Goal: Information Seeking & Learning: Check status

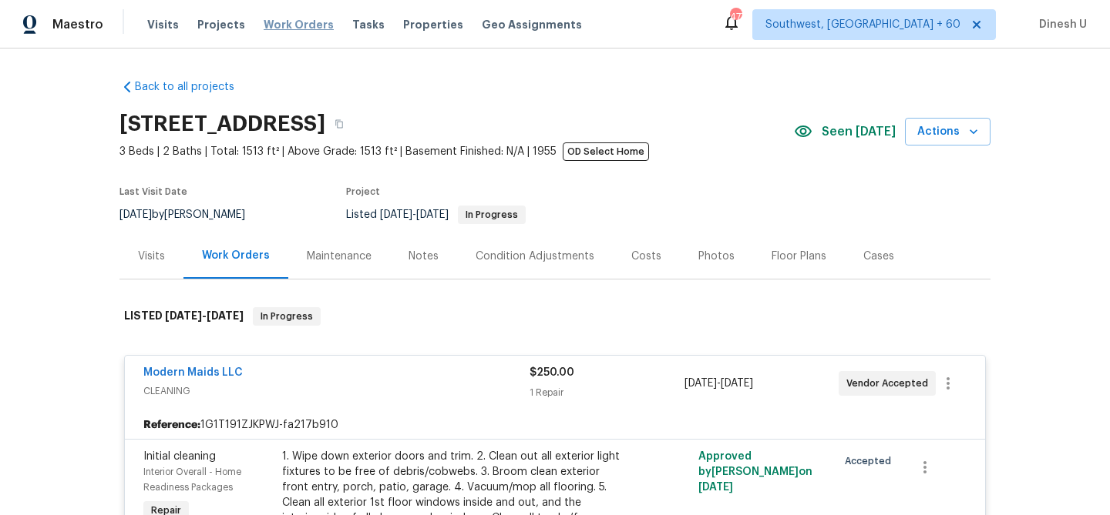
click at [283, 26] on span "Work Orders" at bounding box center [299, 24] width 70 height 15
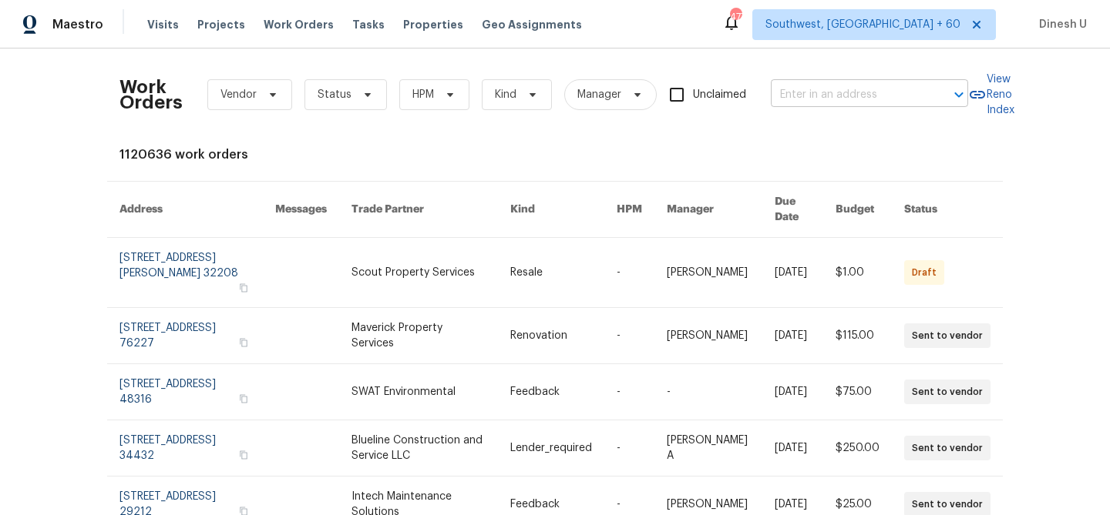
click at [813, 90] on input "text" at bounding box center [848, 95] width 154 height 24
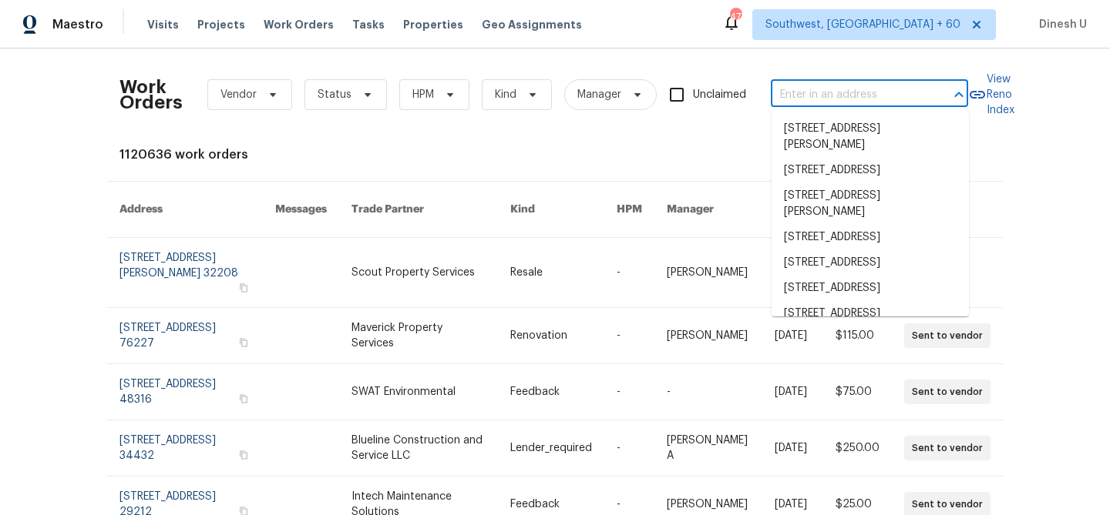
paste input "[STREET_ADDRESS][PERSON_NAME]"
type input "[STREET_ADDRESS][PERSON_NAME]"
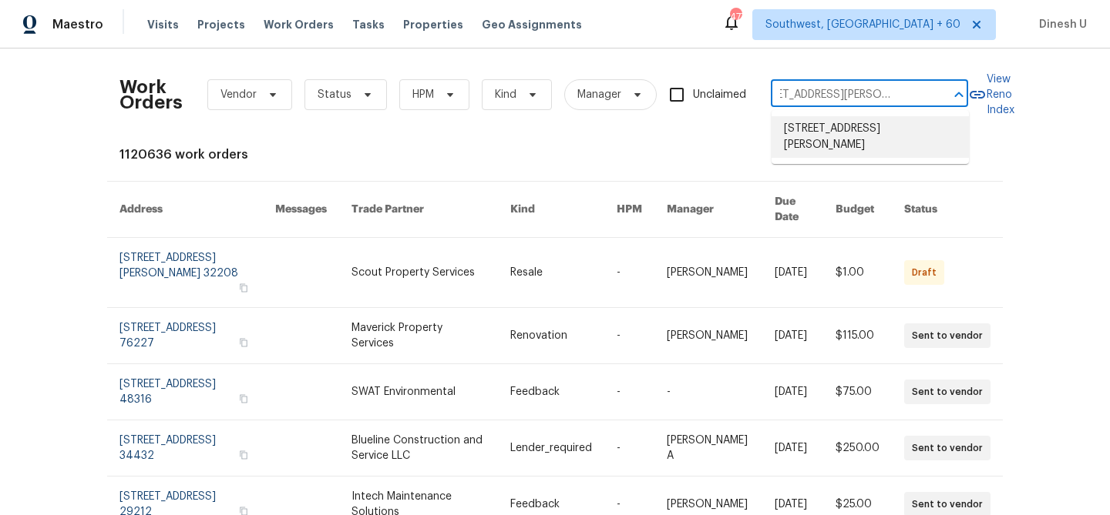
click at [804, 129] on li "[STREET_ADDRESS][PERSON_NAME]" at bounding box center [869, 137] width 197 height 42
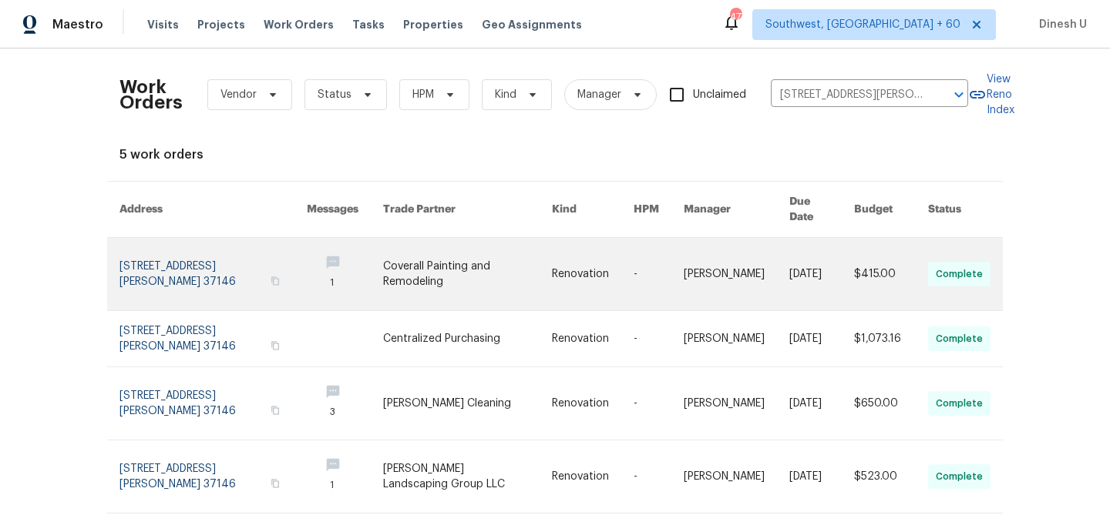
click at [135, 252] on link at bounding box center [212, 274] width 187 height 72
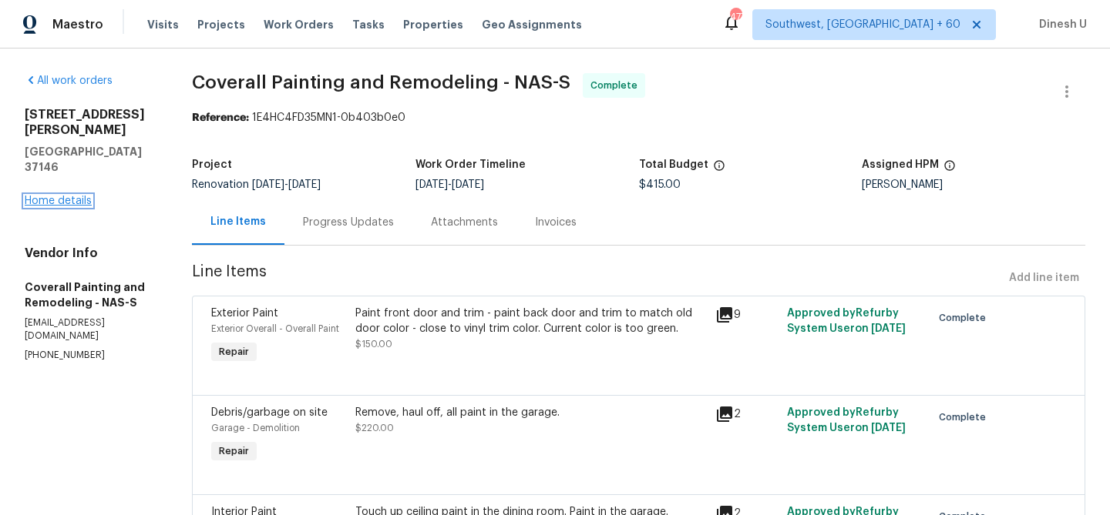
click at [70, 196] on link "Home details" at bounding box center [58, 201] width 67 height 11
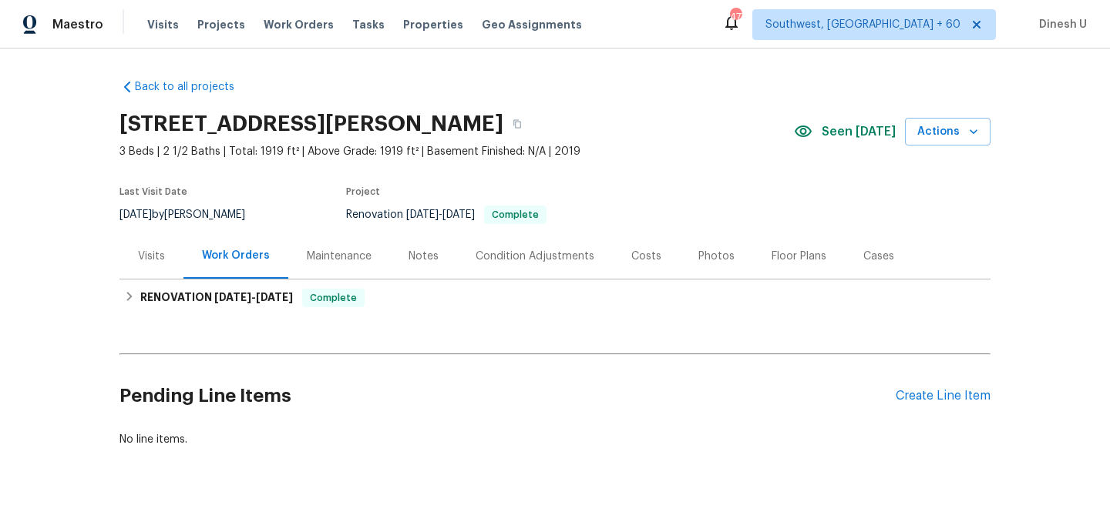
scroll to position [17, 0]
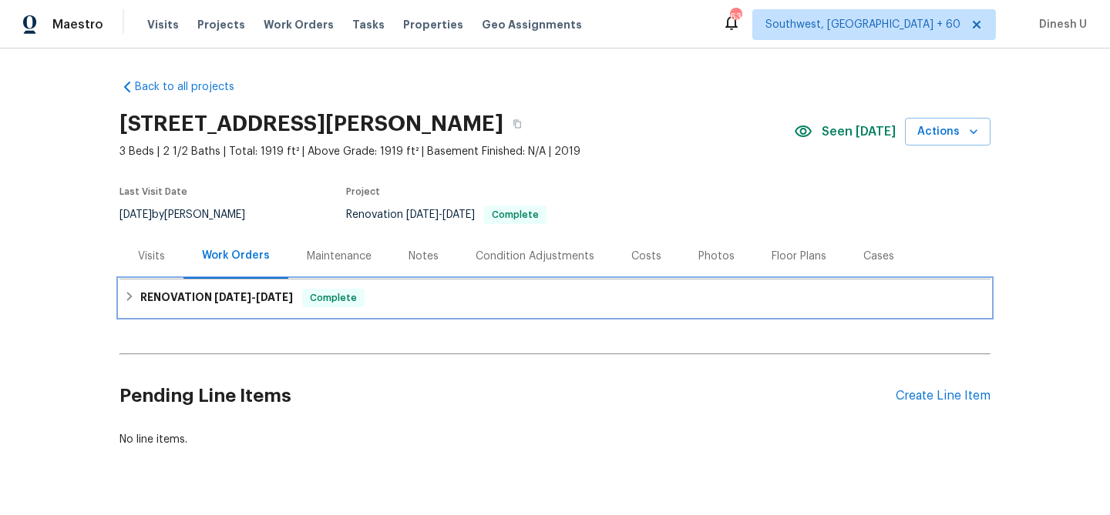
click at [249, 298] on span "[DATE] - [DATE]" at bounding box center [253, 297] width 79 height 11
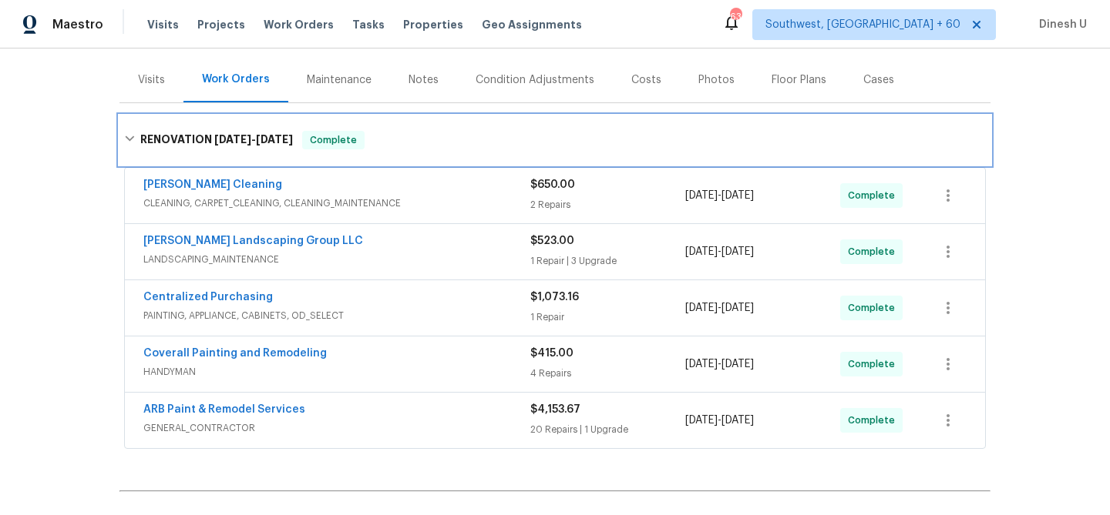
scroll to position [223, 0]
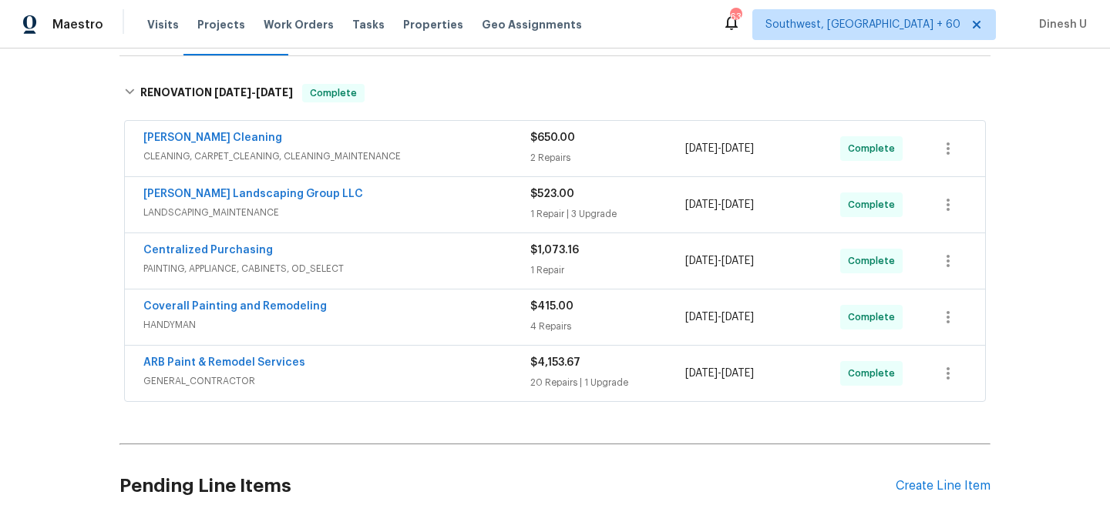
click at [537, 159] on div "2 Repairs" at bounding box center [607, 157] width 155 height 15
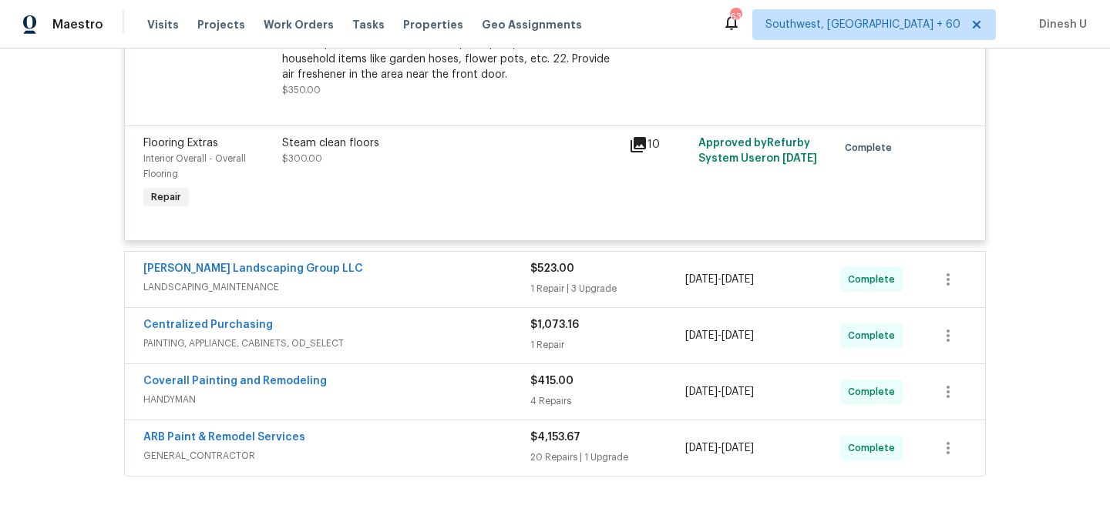
scroll to position [710, 0]
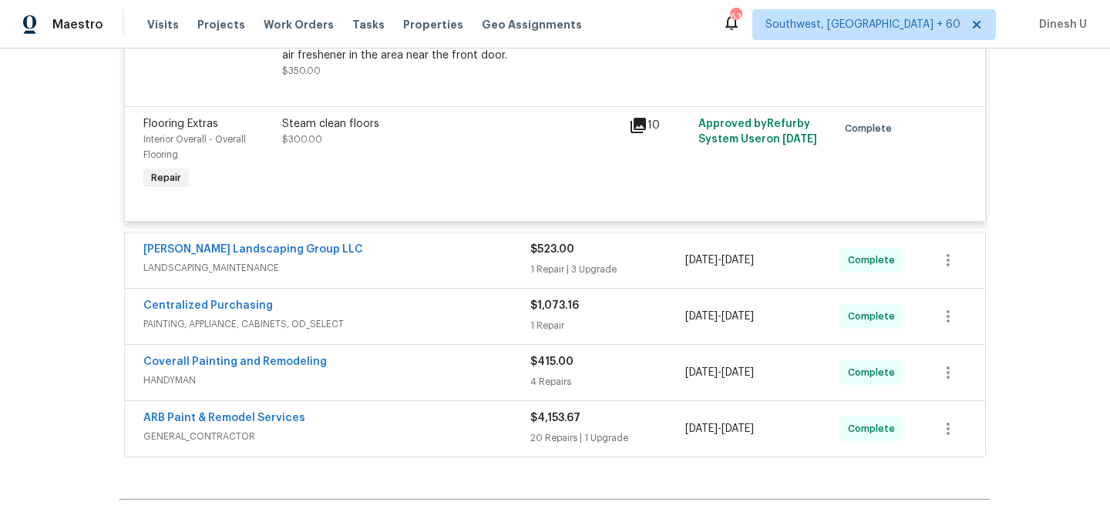
click at [547, 265] on div "1 Repair | 3 Upgrade" at bounding box center [607, 269] width 155 height 15
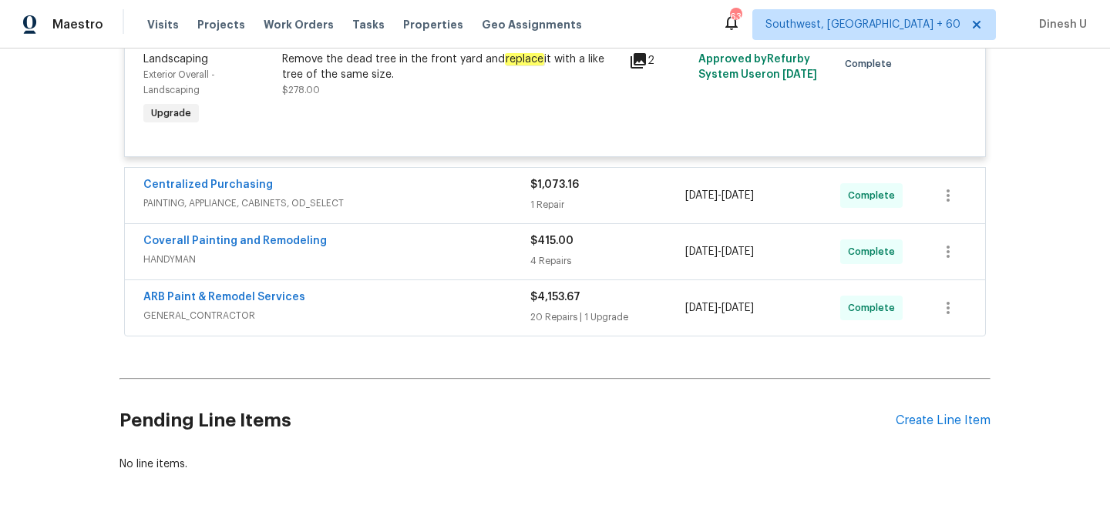
scroll to position [1401, 0]
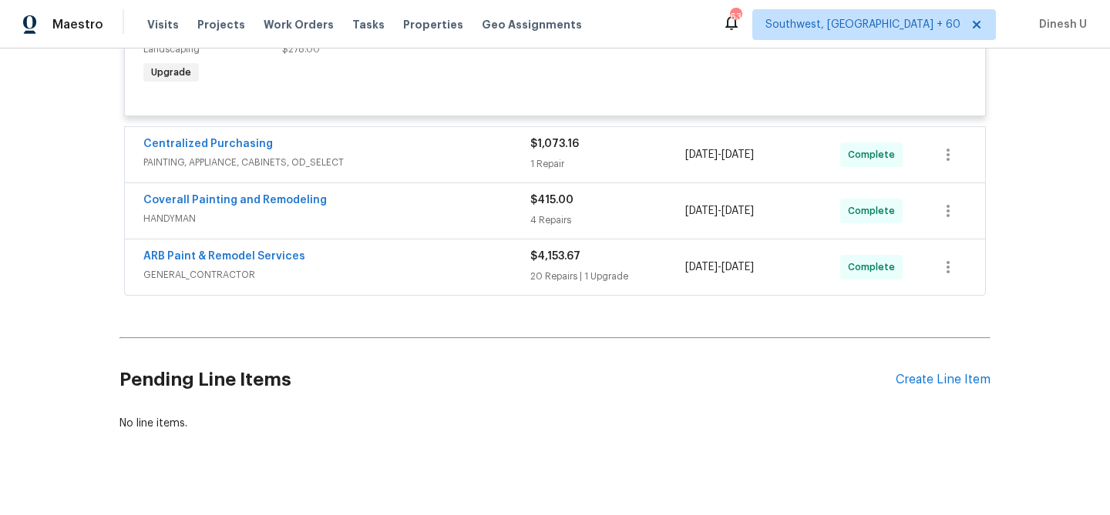
click at [539, 173] on div "$1,073.16 1 Repair" at bounding box center [607, 154] width 155 height 37
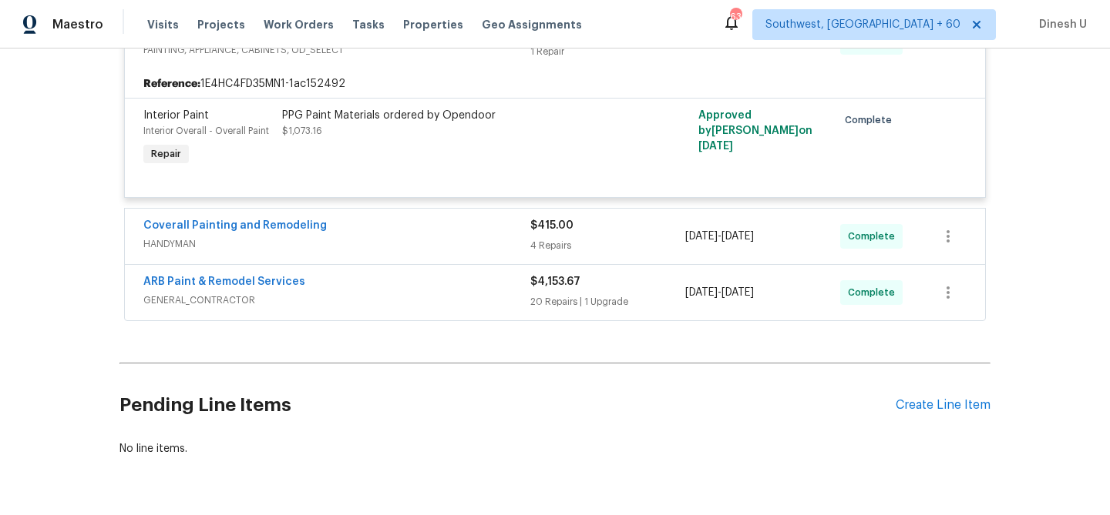
scroll to position [1524, 0]
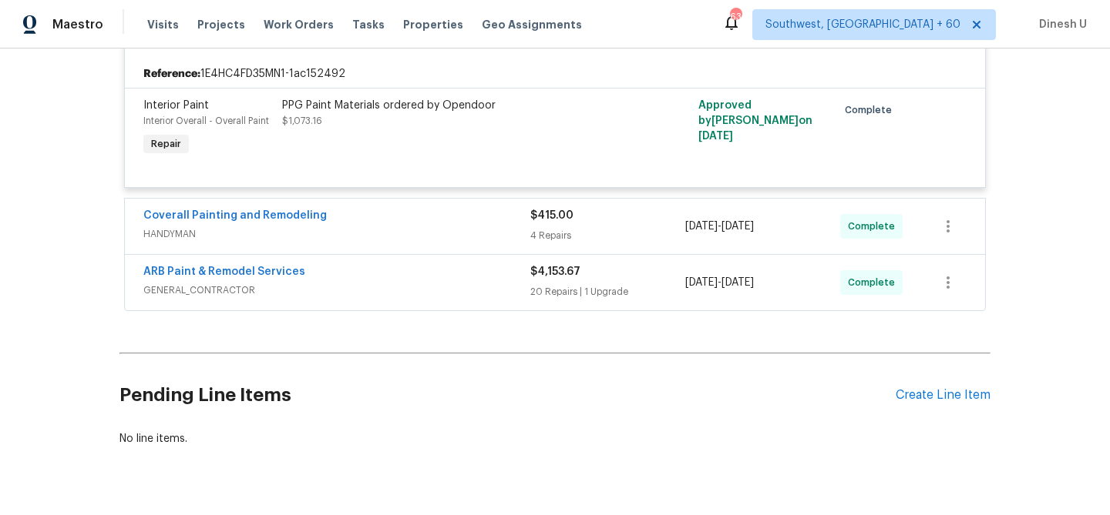
click at [549, 240] on div "4 Repairs" at bounding box center [607, 235] width 155 height 15
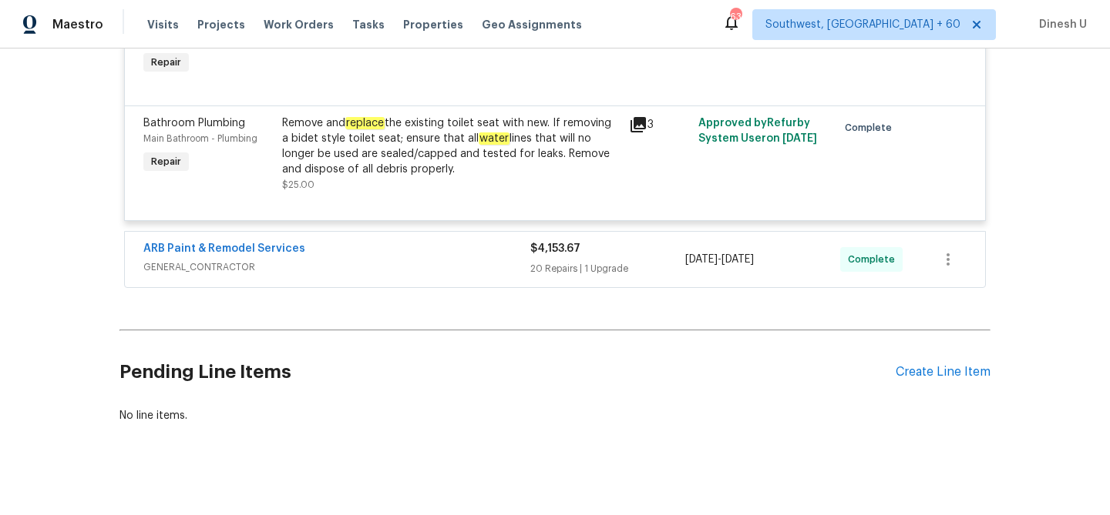
scroll to position [2018, 0]
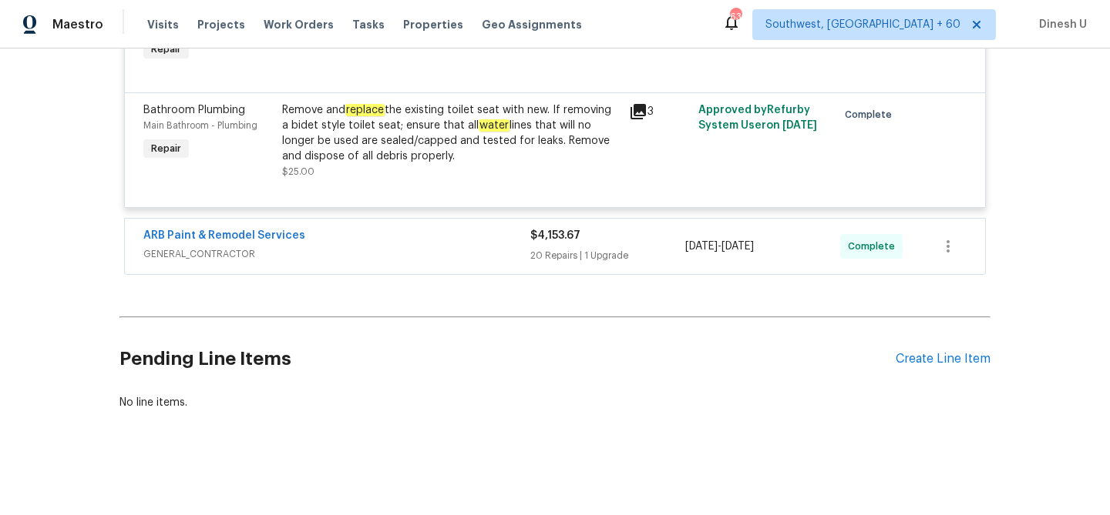
click at [535, 253] on div "20 Repairs | 1 Upgrade" at bounding box center [607, 255] width 155 height 15
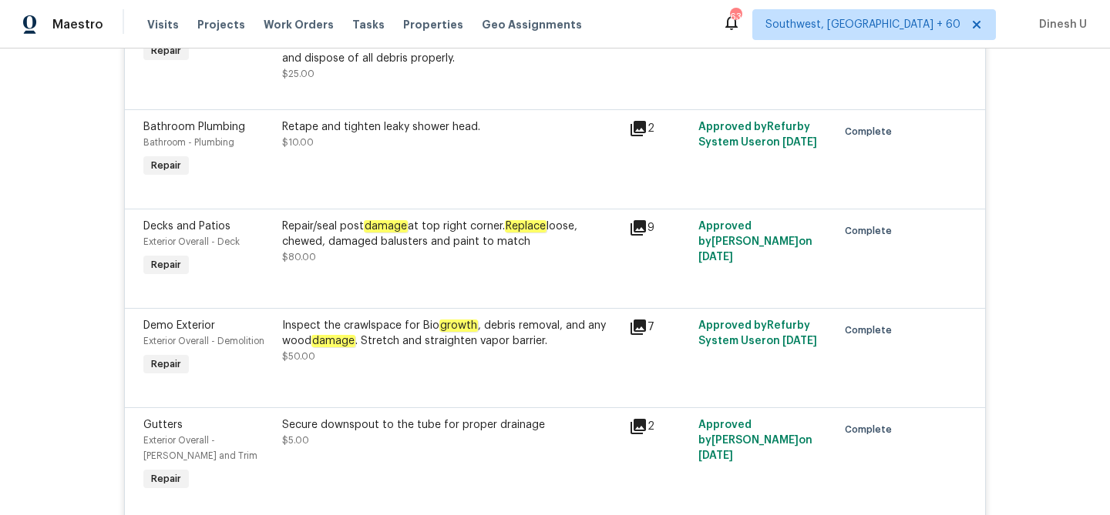
scroll to position [2595, 0]
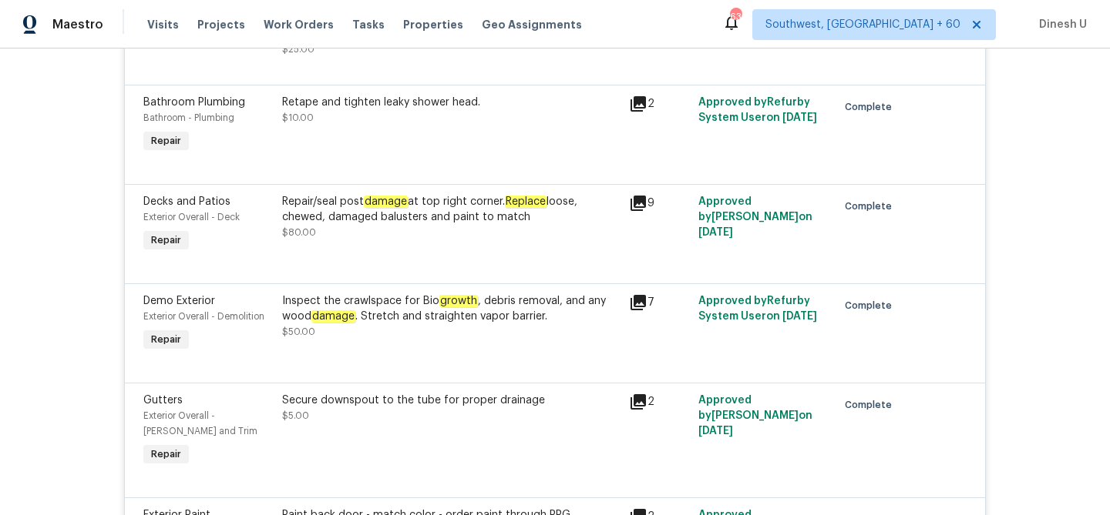
click at [630, 211] on icon at bounding box center [637, 203] width 15 height 15
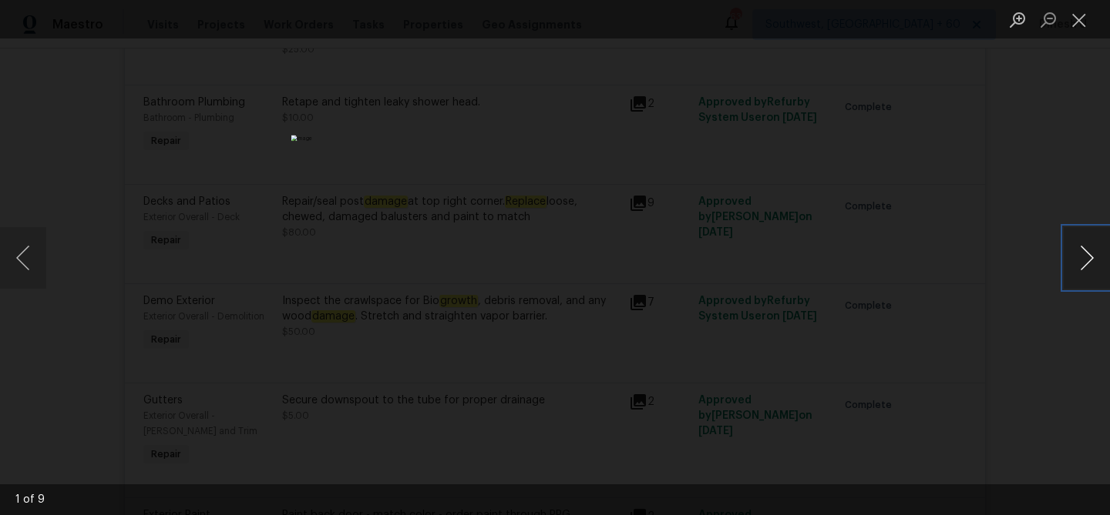
click at [1088, 267] on button "Next image" at bounding box center [1086, 258] width 46 height 62
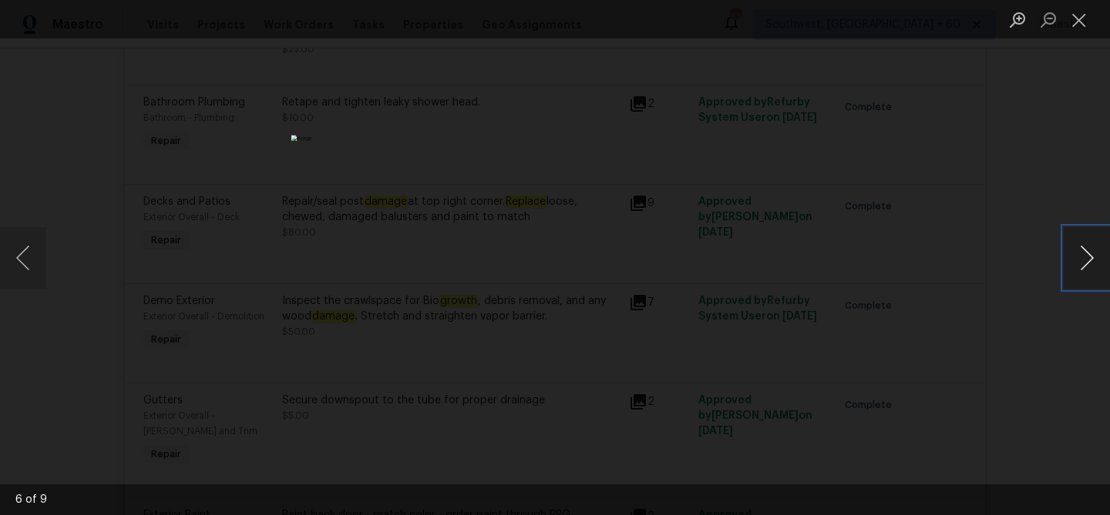
click at [1088, 267] on button "Next image" at bounding box center [1086, 258] width 46 height 62
click at [1077, 20] on button "Close lightbox" at bounding box center [1078, 19] width 31 height 27
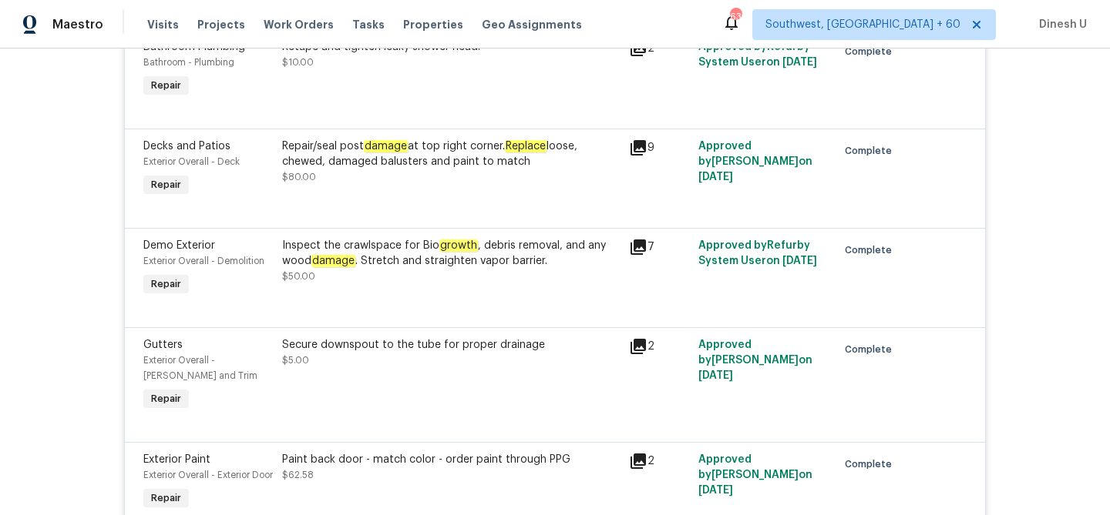
scroll to position [2671, 0]
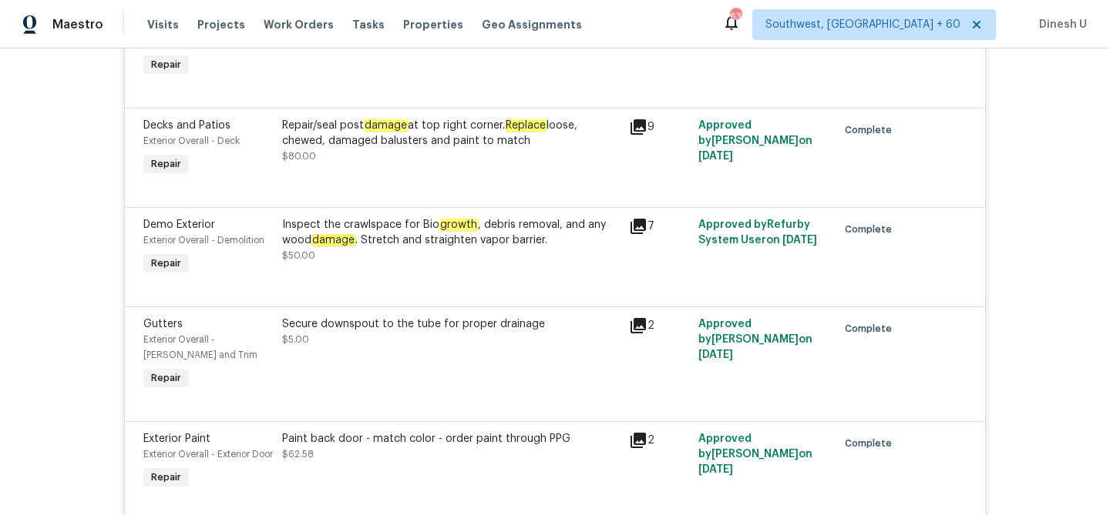
click at [536, 240] on div "Inspect the crawlspace for Bio growth , debris removal, and any wood damage . S…" at bounding box center [450, 232] width 337 height 31
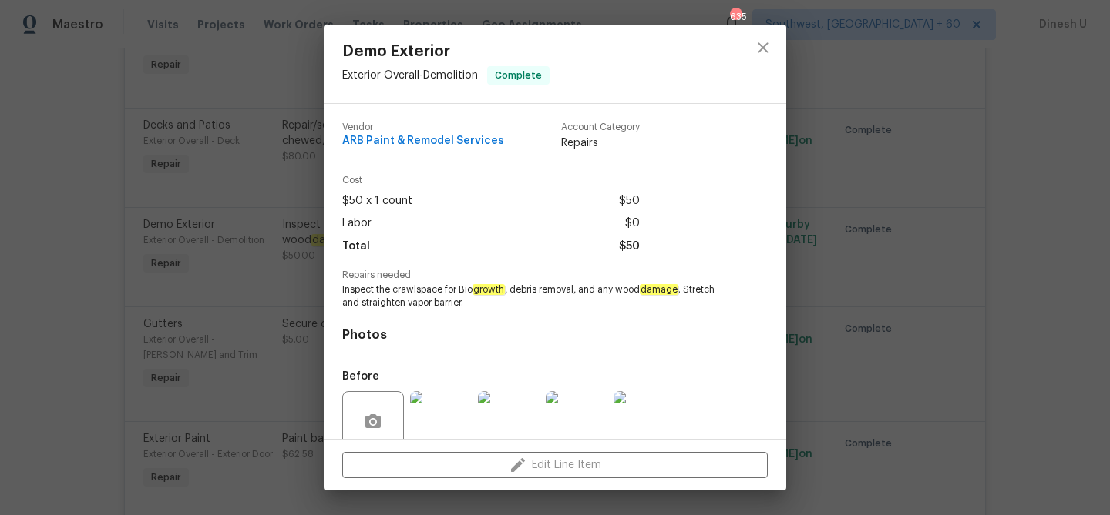
click at [240, 246] on div "Demo Exterior Exterior Overall - Demolition Complete Vendor ARB Paint & Remodel…" at bounding box center [555, 257] width 1110 height 515
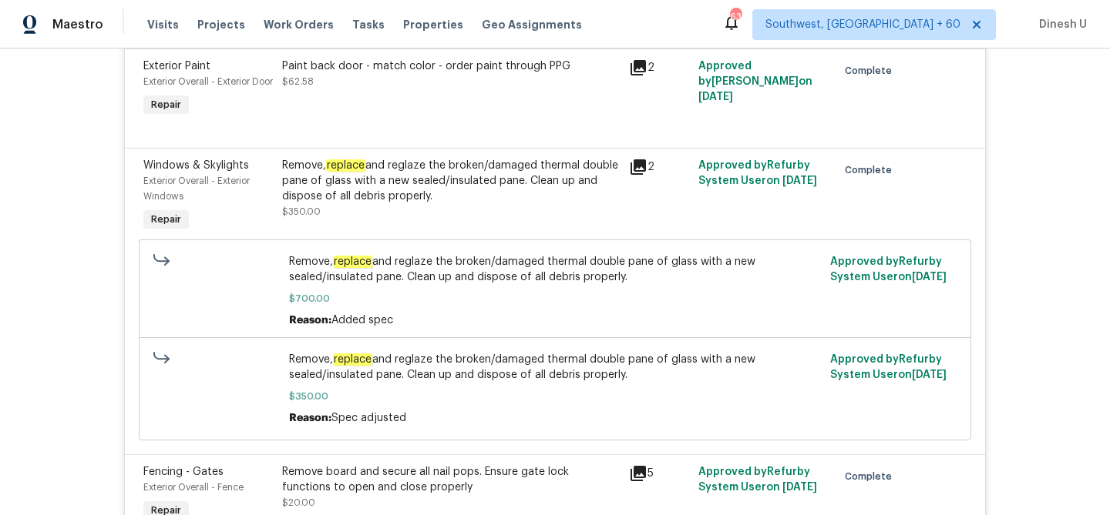
scroll to position [3051, 0]
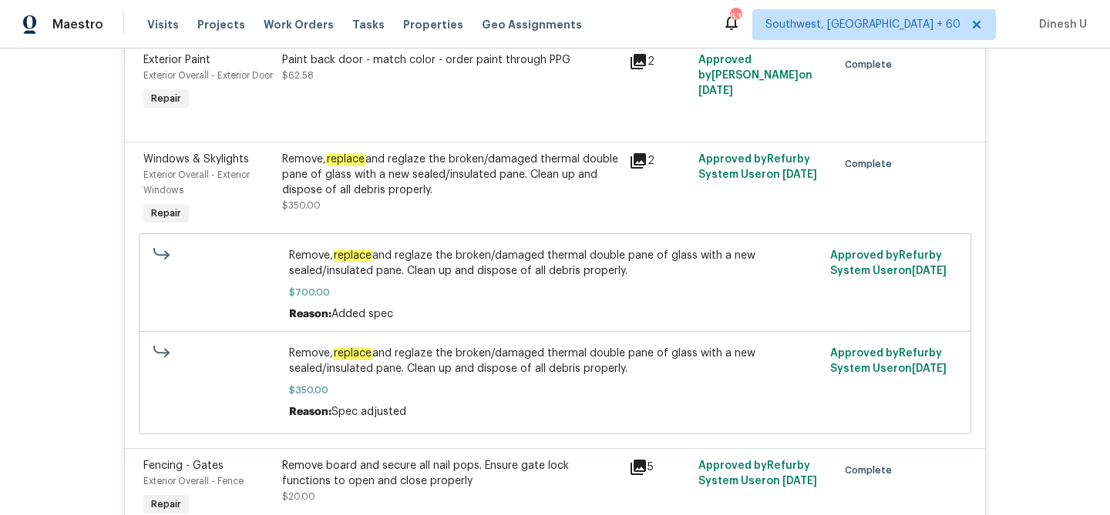
click at [375, 198] on div "Remove, replace and reglaze the broken/damaged thermal double pane of glass wit…" at bounding box center [450, 175] width 337 height 46
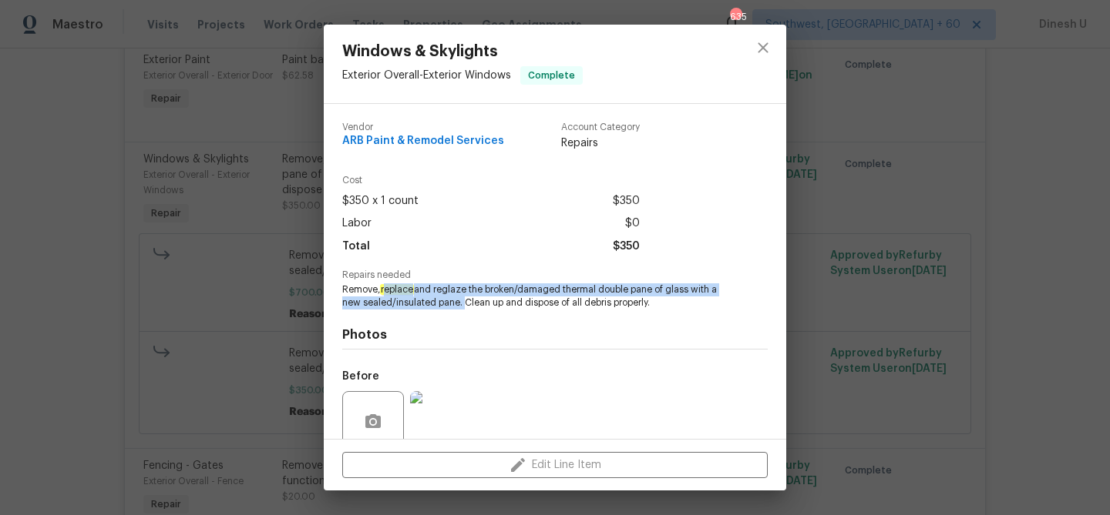
drag, startPoint x: 388, startPoint y: 290, endPoint x: 461, endPoint y: 303, distance: 74.4
click at [461, 303] on span "Remove, replace and reglaze the broken/damaged thermal double pane of glass wit…" at bounding box center [533, 297] width 383 height 26
copy span "eplace and reglaze the broken/damaged thermal double pane of glass with a new s…"
click at [258, 262] on div "Windows & Skylights Exterior Overall - Exterior Windows Complete Vendor ARB Pai…" at bounding box center [555, 257] width 1110 height 515
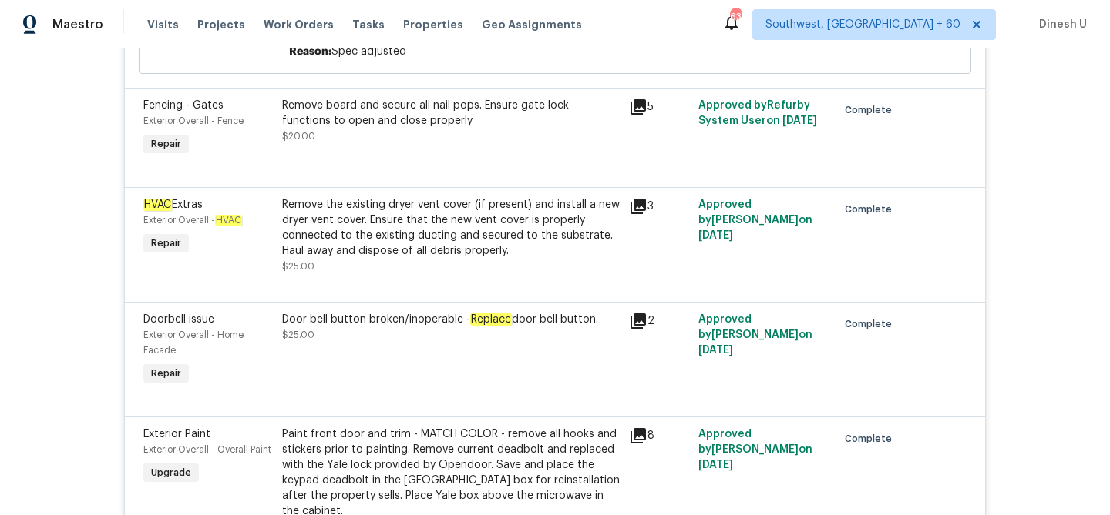
scroll to position [3446, 0]
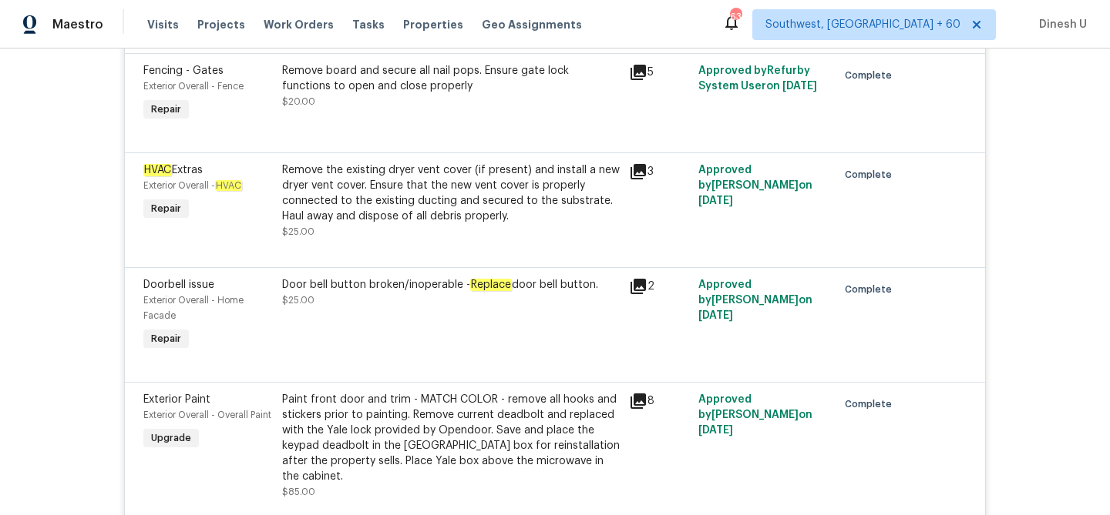
click at [384, 214] on div "Remove the existing dryer vent cover (if present) and install a new dryer vent …" at bounding box center [450, 194] width 337 height 62
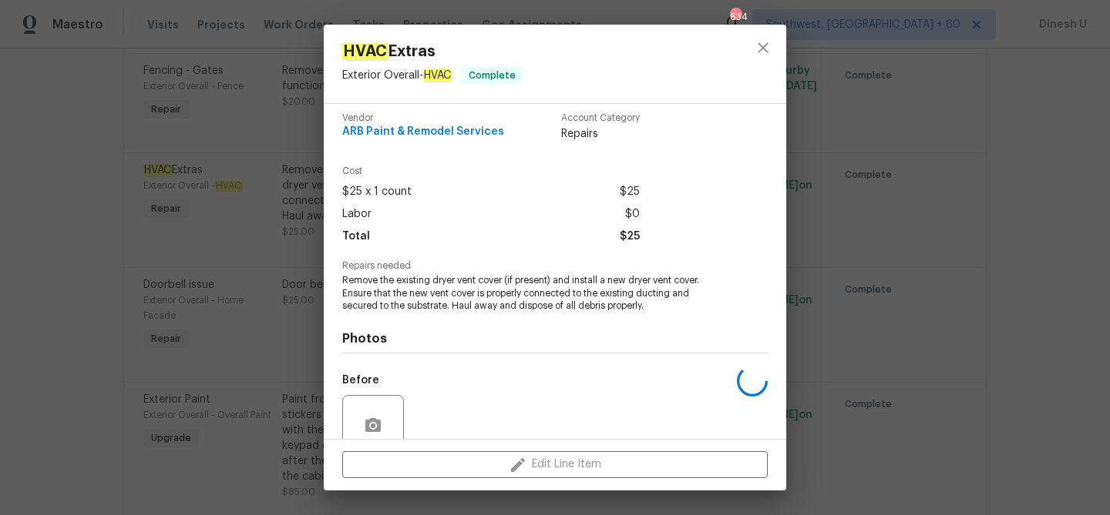
scroll to position [12, 0]
click at [258, 190] on div "HVAC Extras Exterior Overall - HVAC Complete Vendor ARB Paint & Remodel Service…" at bounding box center [555, 257] width 1110 height 515
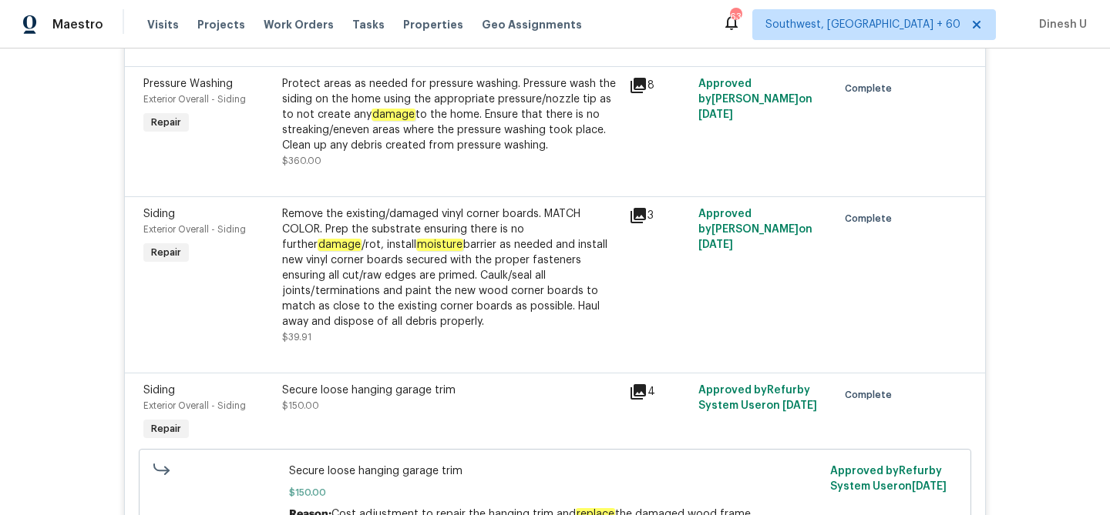
scroll to position [3912, 0]
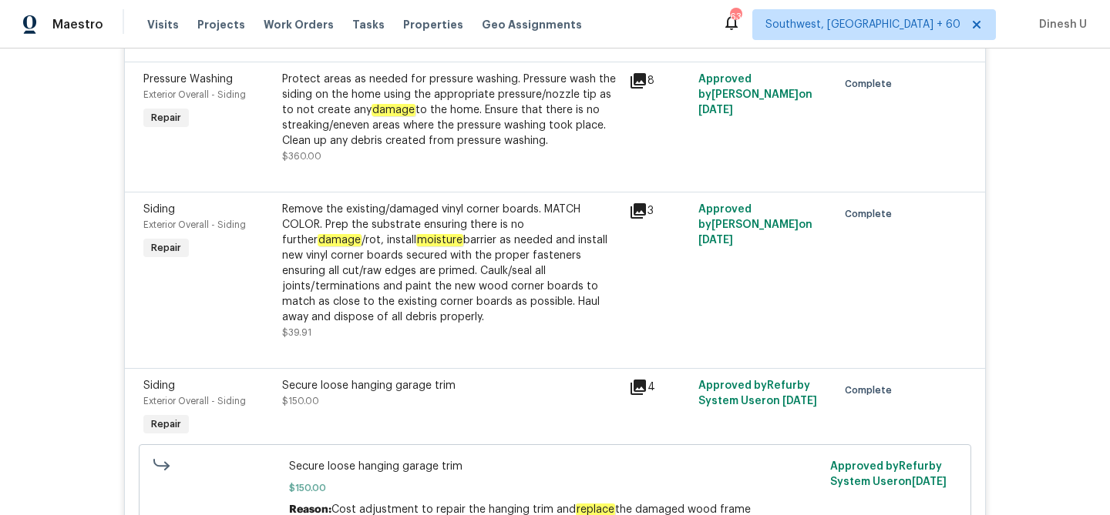
click at [383, 219] on div "Remove the existing/damaged vinyl corner boards. MATCH COLOR. Prep the substrat…" at bounding box center [450, 263] width 337 height 123
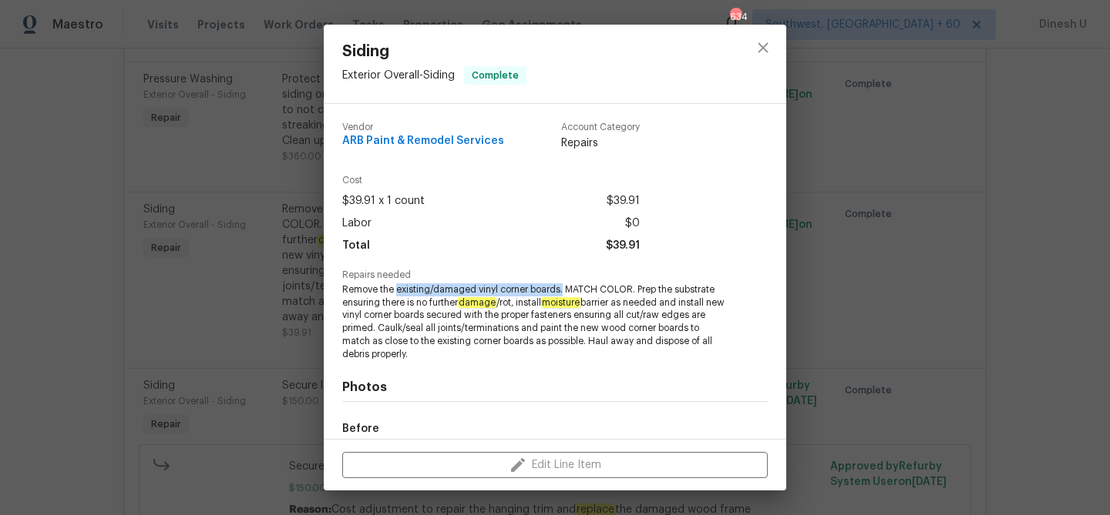
drag, startPoint x: 398, startPoint y: 289, endPoint x: 561, endPoint y: 293, distance: 163.4
click at [561, 293] on span "Remove the existing/damaged vinyl corner boards. MATCH COLOR. Prep the substrat…" at bounding box center [533, 323] width 383 height 78
copy span "existing/damaged vinyl corner boards."
click at [274, 237] on div "Siding Exterior Overall - Siding Complete Vendor ARB Paint & Remodel Services A…" at bounding box center [555, 257] width 1110 height 515
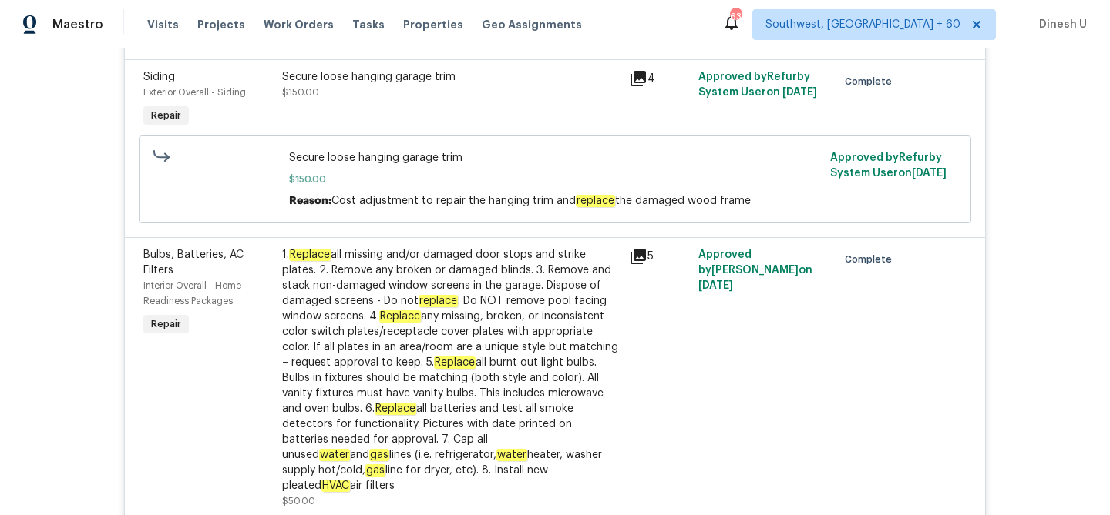
scroll to position [4219, 0]
click at [637, 88] on icon at bounding box center [637, 79] width 15 height 15
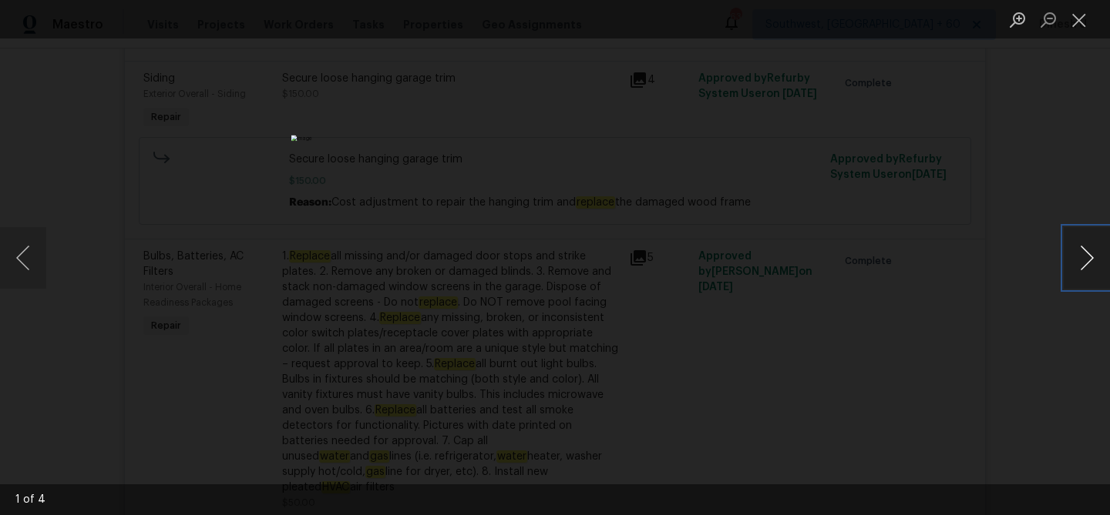
click at [1080, 253] on button "Next image" at bounding box center [1086, 258] width 46 height 62
click at [1081, 18] on button "Close lightbox" at bounding box center [1078, 19] width 31 height 27
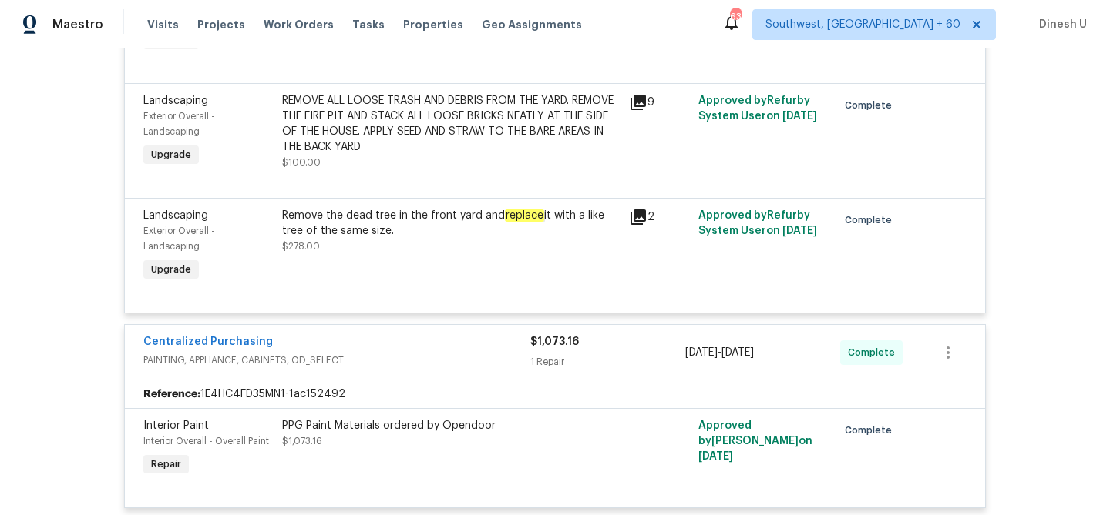
scroll to position [0, 0]
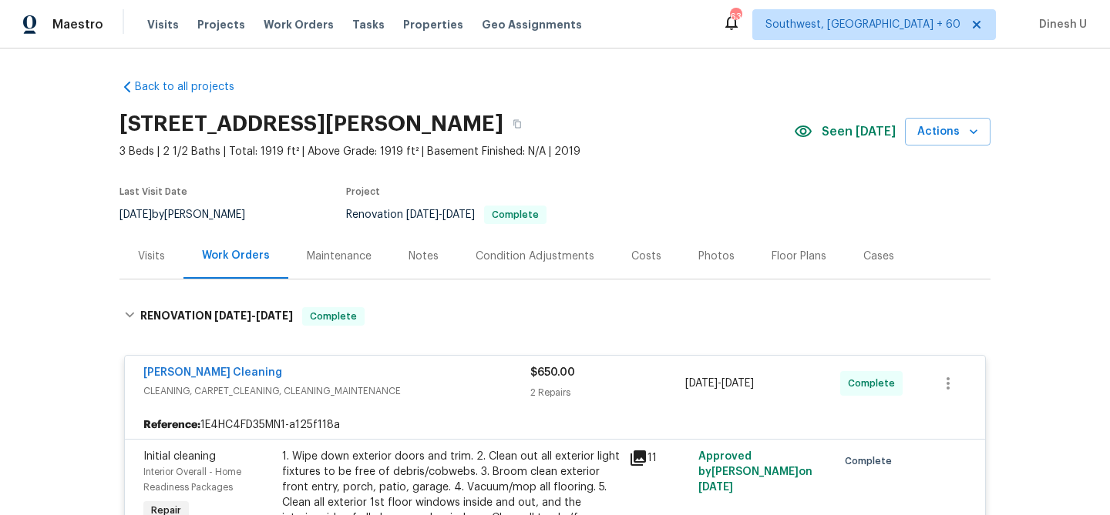
click at [143, 254] on div "Visits" at bounding box center [151, 256] width 27 height 15
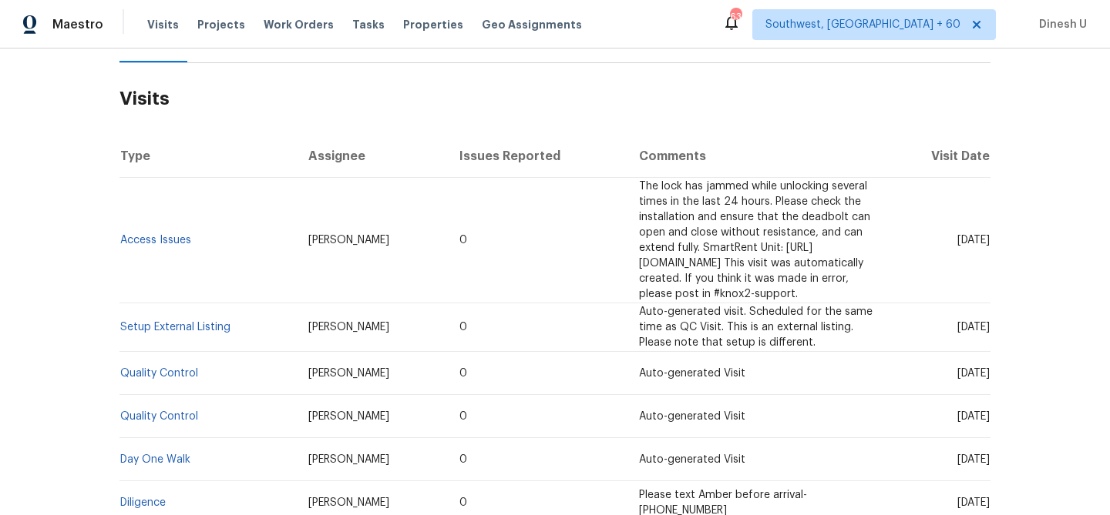
scroll to position [310, 0]
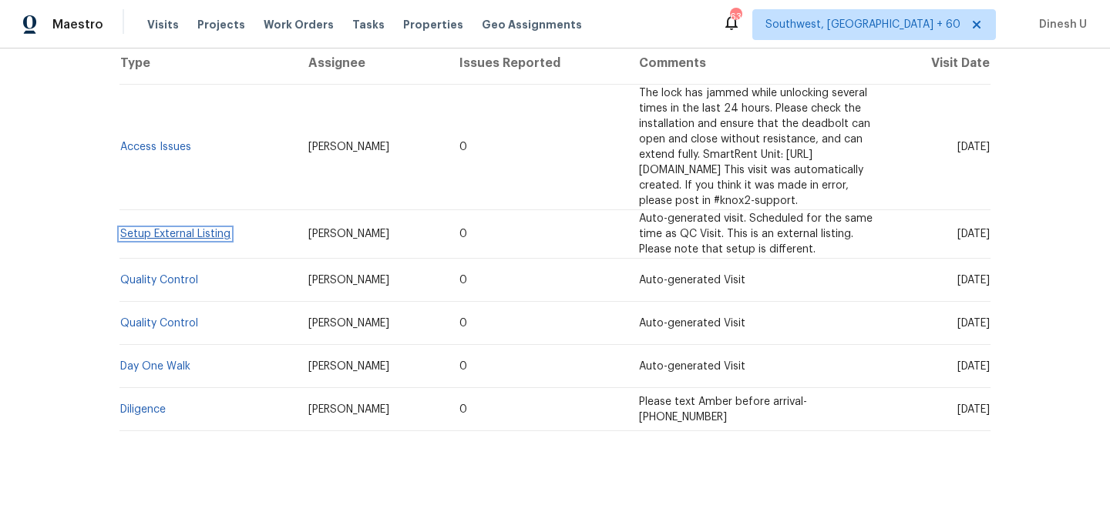
click at [161, 229] on link "Setup External Listing" at bounding box center [175, 234] width 110 height 11
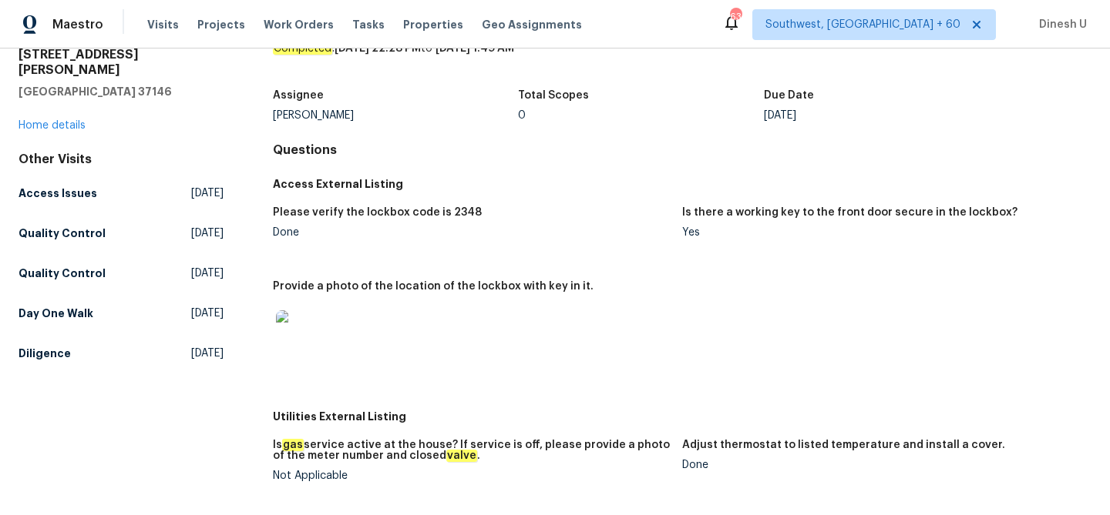
scroll to position [36, 0]
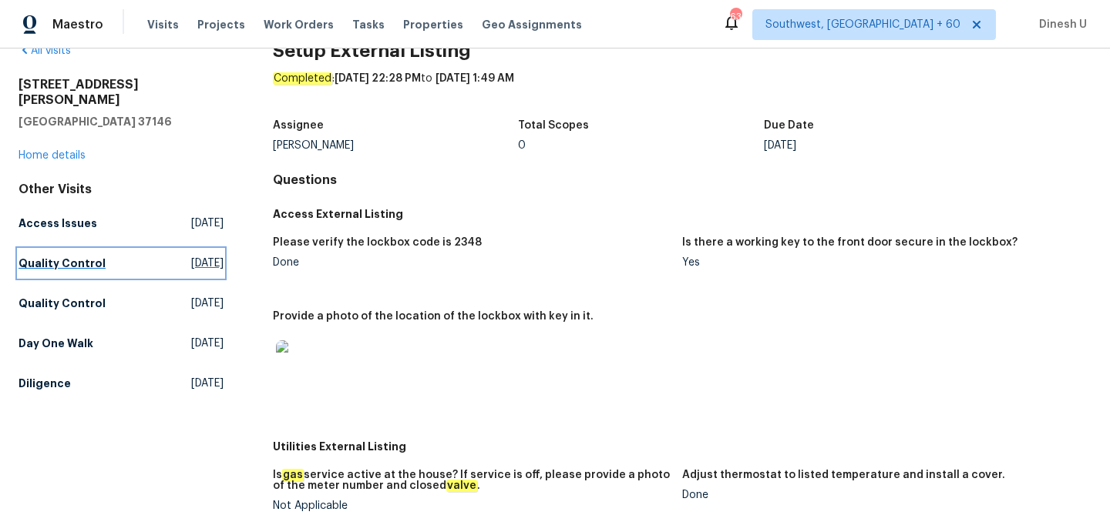
click at [191, 256] on span "Fri, Sep 19 2025" at bounding box center [207, 263] width 32 height 15
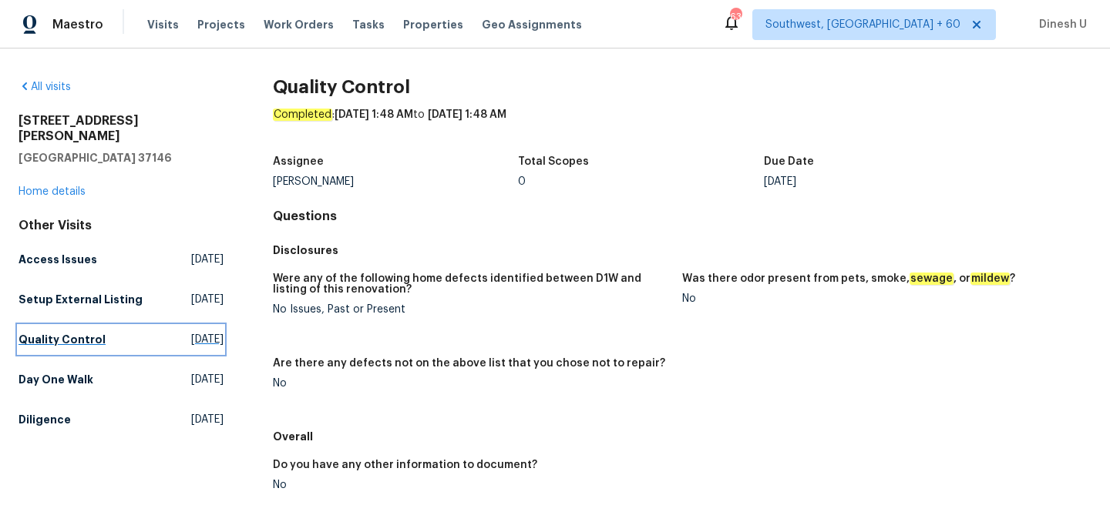
click at [191, 332] on span "Thu, Sep 18 2025" at bounding box center [207, 339] width 32 height 15
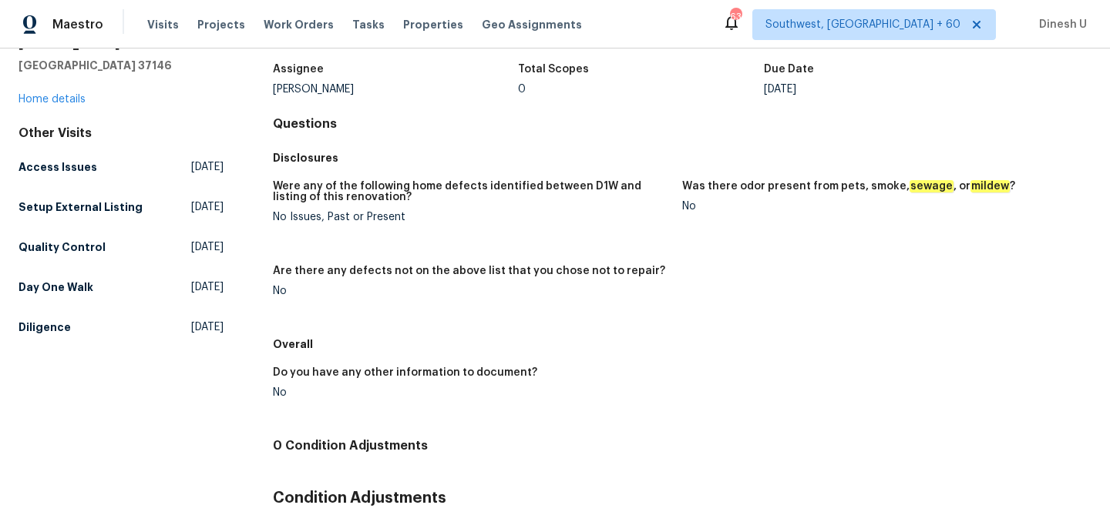
scroll to position [72, 0]
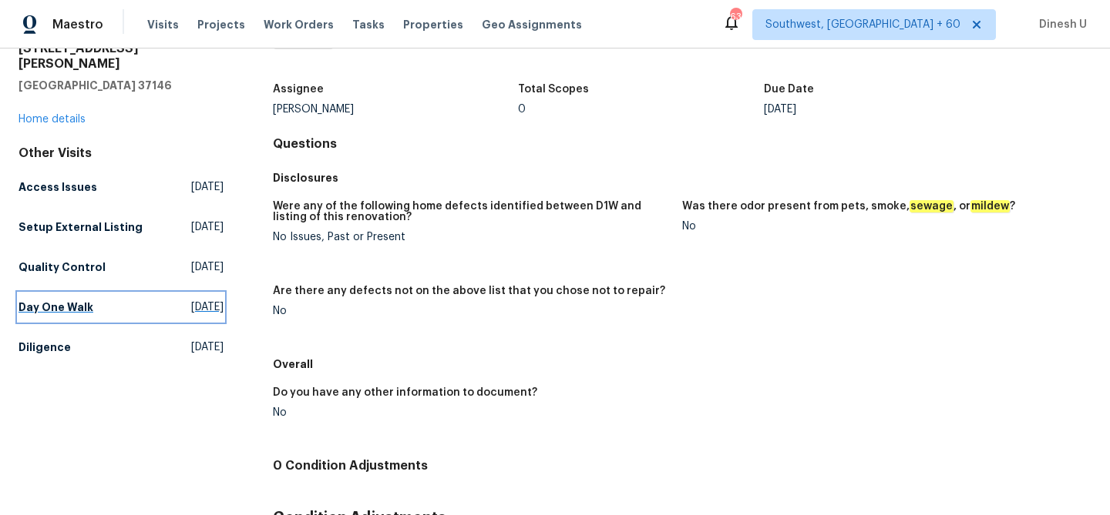
click at [200, 300] on span "Mon, Sep 08 2025" at bounding box center [207, 307] width 32 height 15
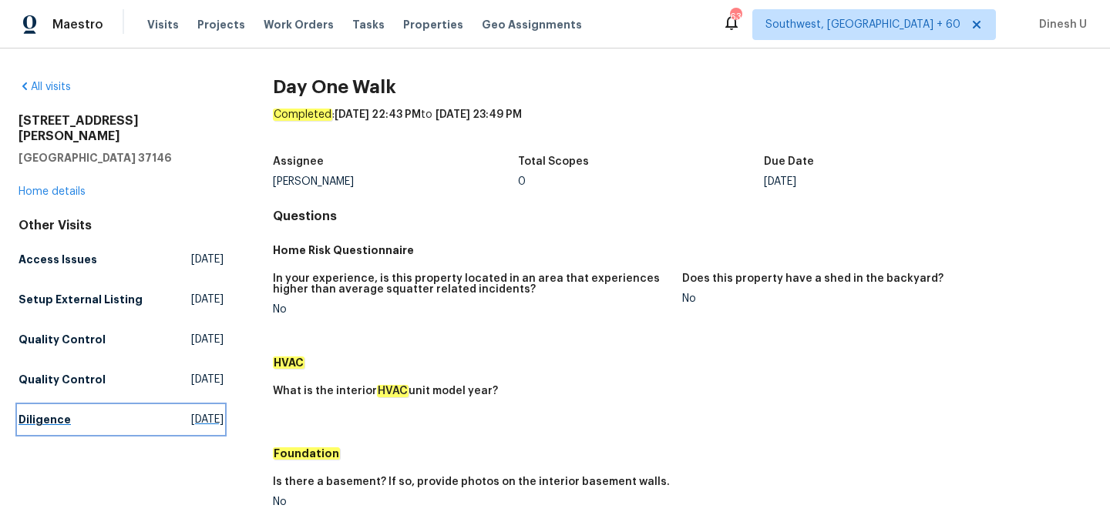
click at [191, 412] on span "Wed, Aug 27 2025" at bounding box center [207, 419] width 32 height 15
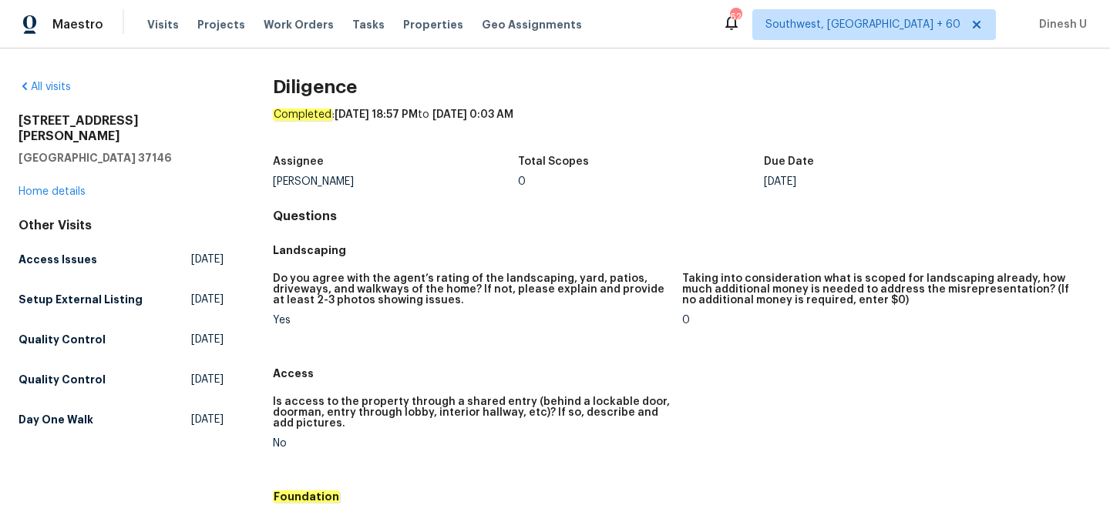
click at [77, 166] on div "157 Gabriella Ct Pleasant View, TN 37146 Home details" at bounding box center [120, 156] width 205 height 86
click at [72, 186] on link "Home details" at bounding box center [51, 191] width 67 height 11
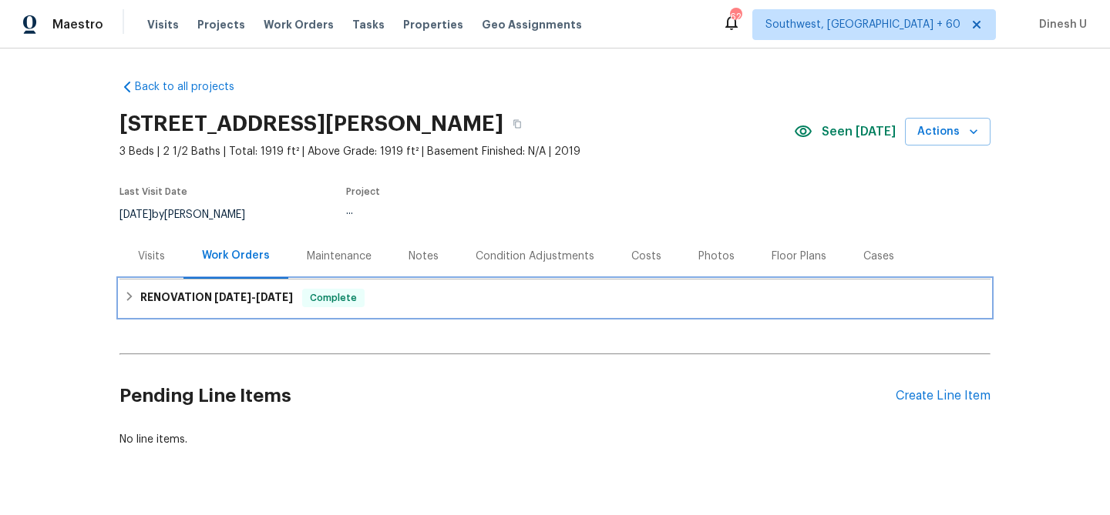
click at [269, 304] on h6 "RENOVATION 9/9/25 - 9/18/25" at bounding box center [216, 298] width 153 height 18
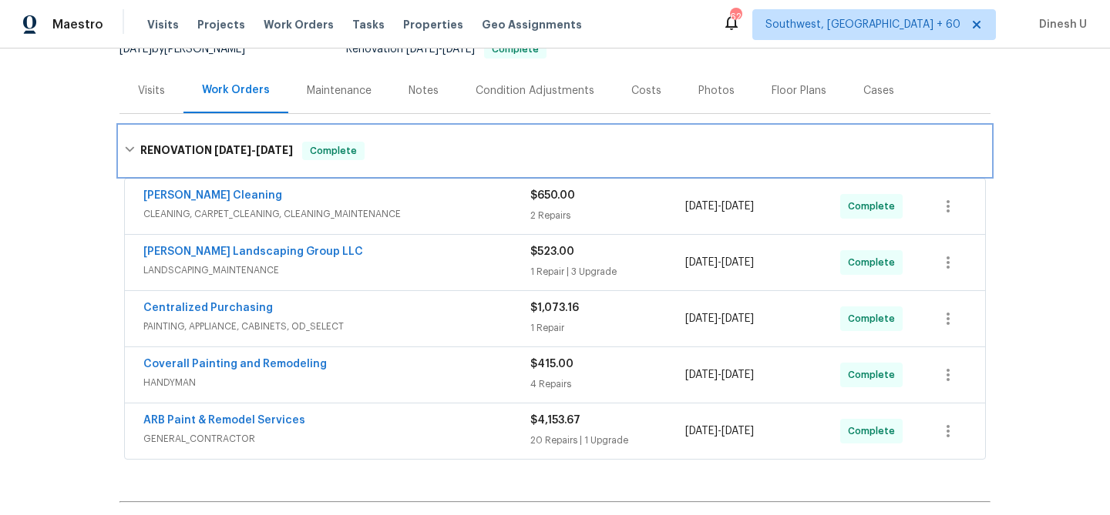
scroll to position [183, 0]
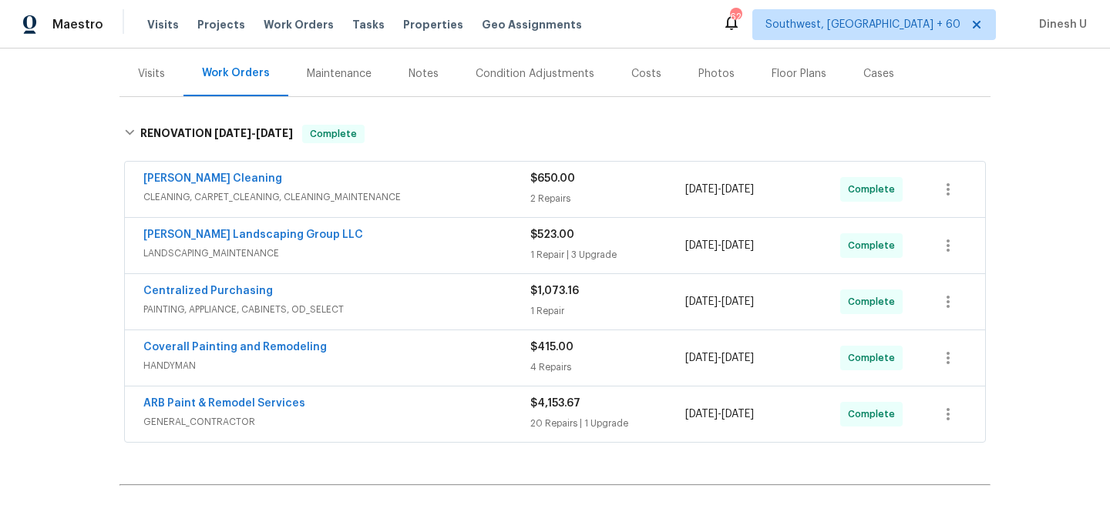
click at [539, 186] on div "$650.00 2 Repairs" at bounding box center [607, 189] width 155 height 37
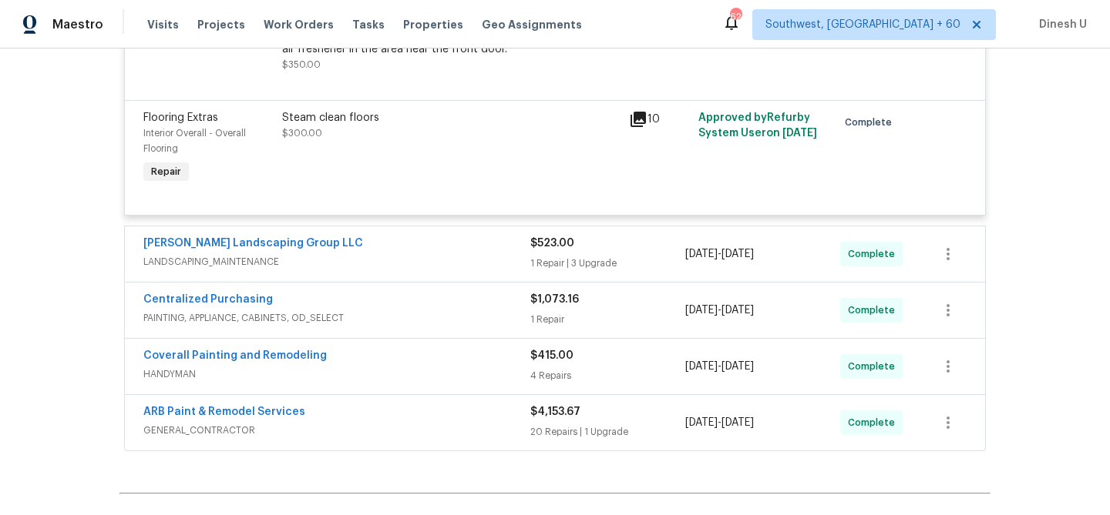
scroll to position [750, 0]
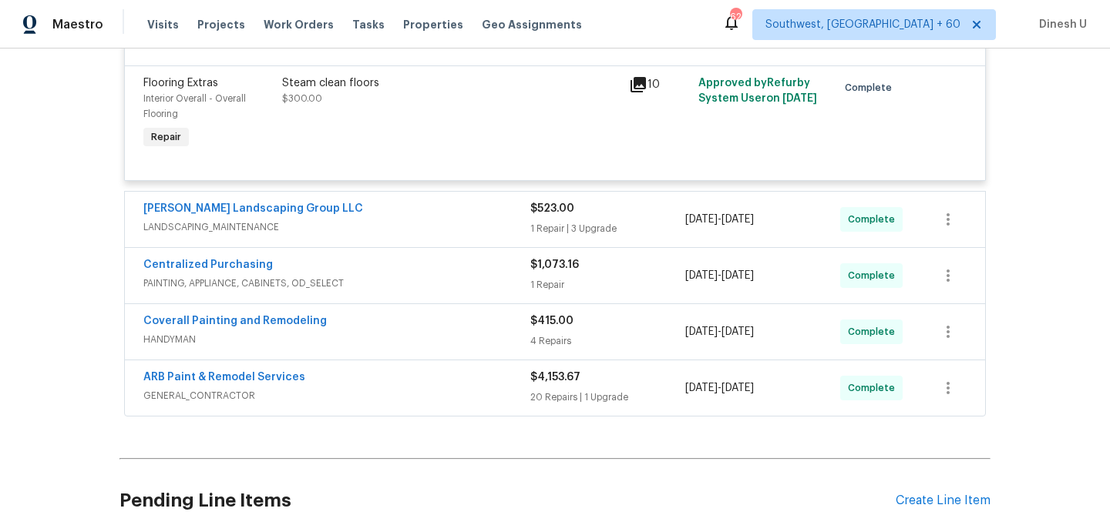
click at [552, 231] on div "1 Repair | 3 Upgrade" at bounding box center [607, 228] width 155 height 15
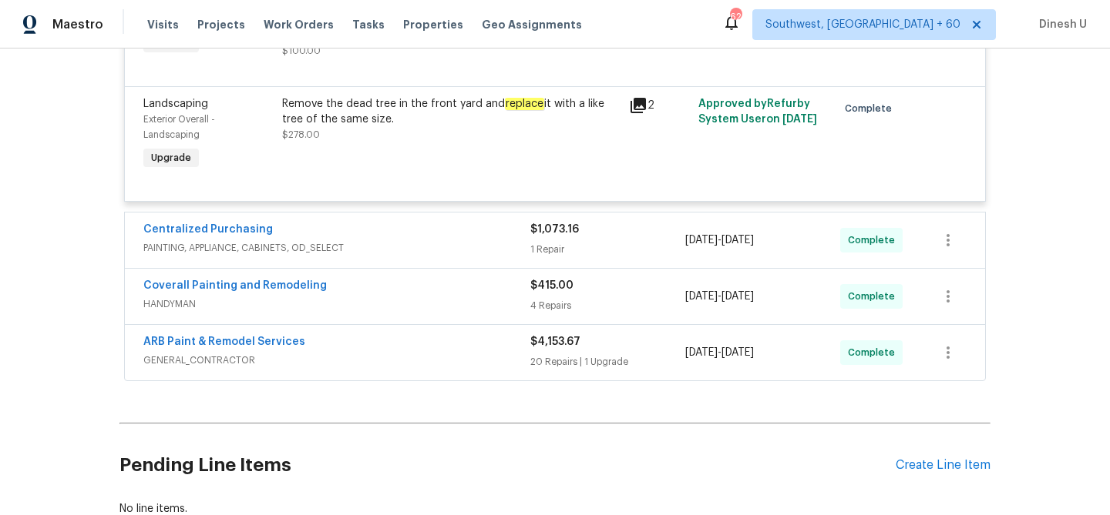
scroll to position [1425, 0]
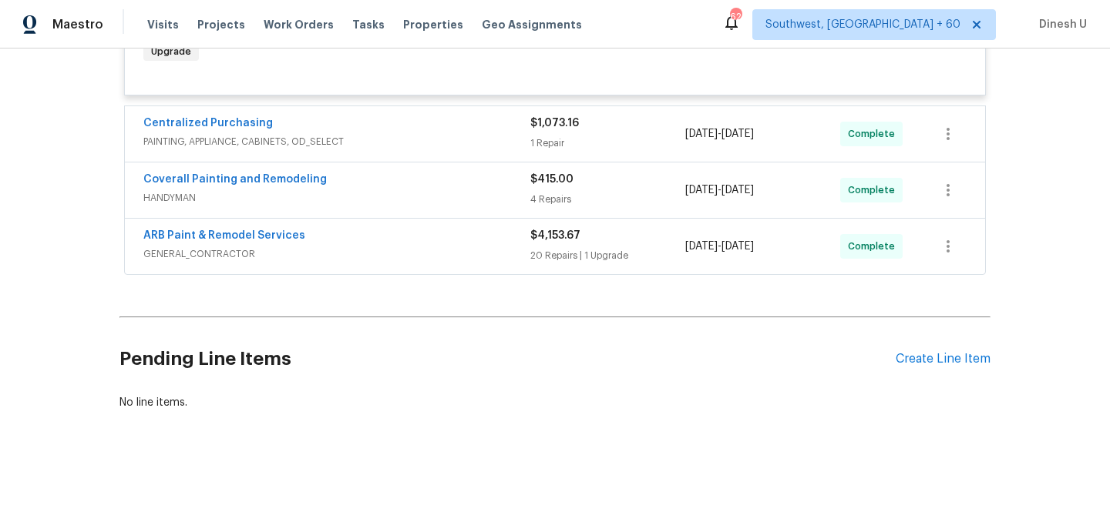
click at [554, 145] on div "1 Repair" at bounding box center [607, 143] width 155 height 15
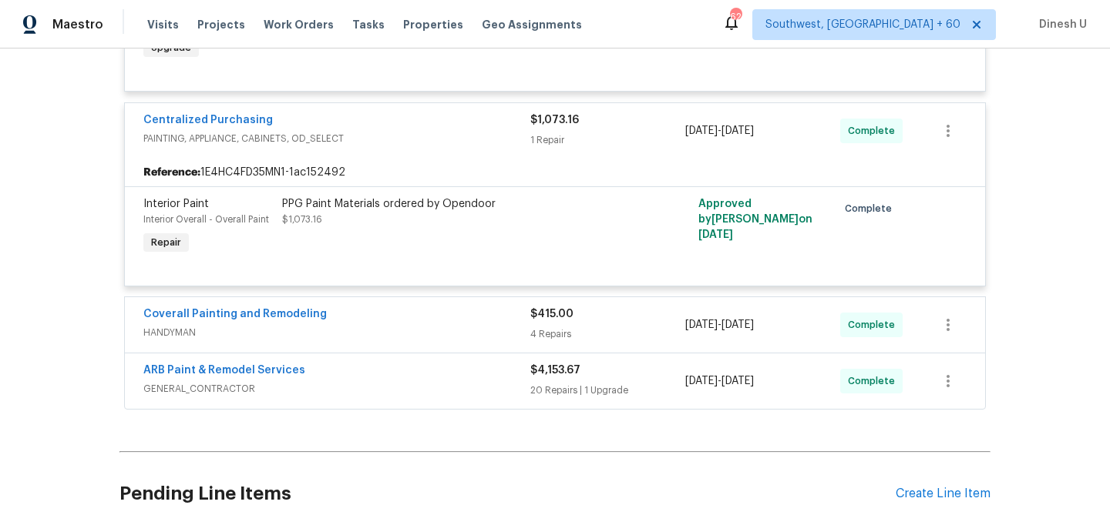
scroll to position [1564, 0]
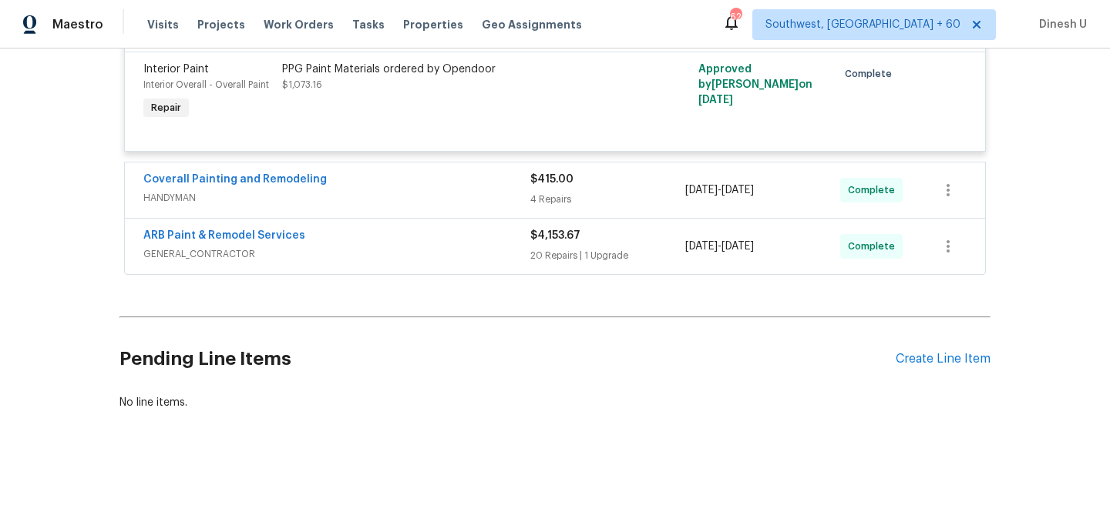
click at [543, 207] on div "$415.00 4 Repairs" at bounding box center [607, 190] width 155 height 37
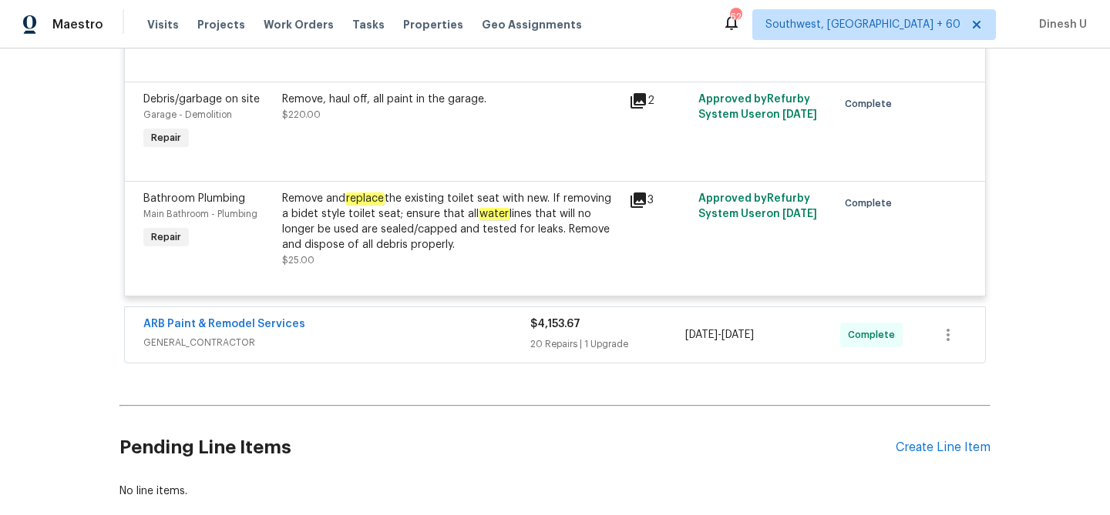
scroll to position [2018, 0]
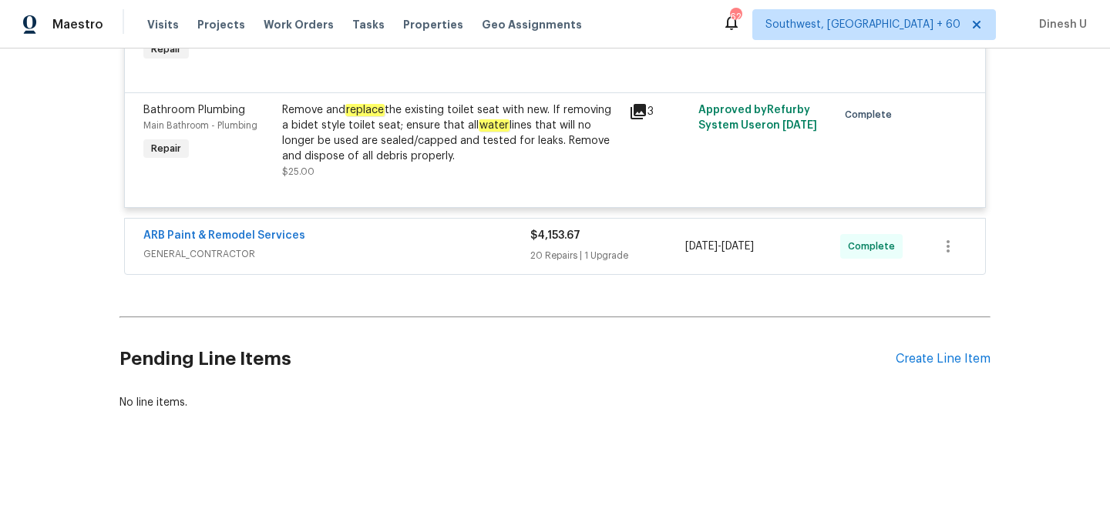
click at [532, 257] on div "20 Repairs | 1 Upgrade" at bounding box center [607, 255] width 155 height 15
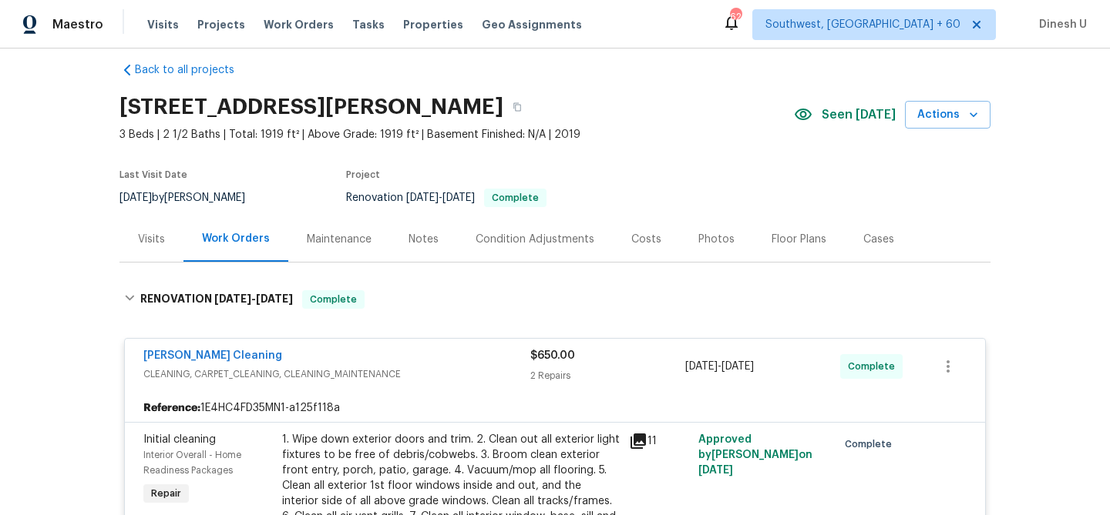
scroll to position [0, 0]
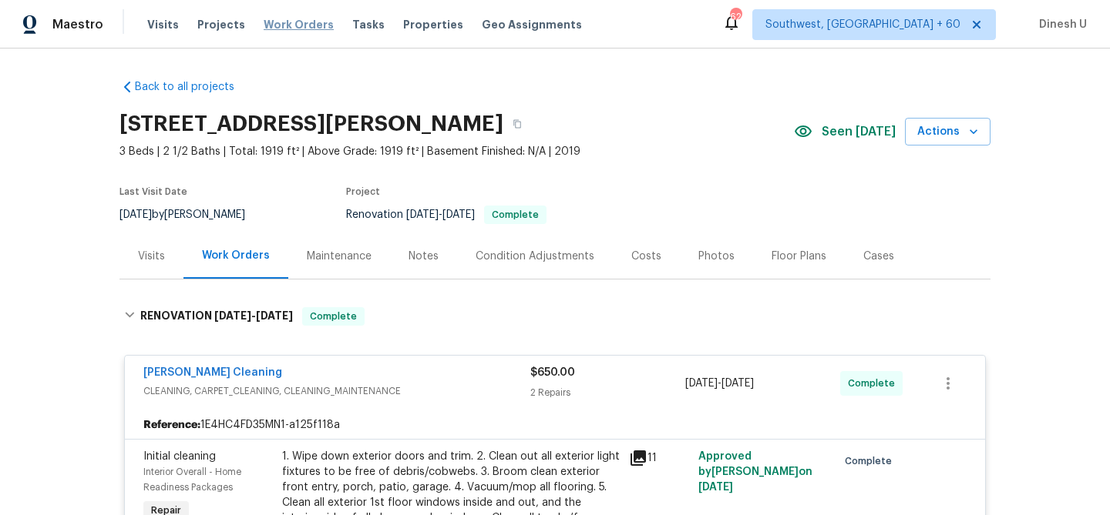
click at [269, 25] on span "Work Orders" at bounding box center [299, 24] width 70 height 15
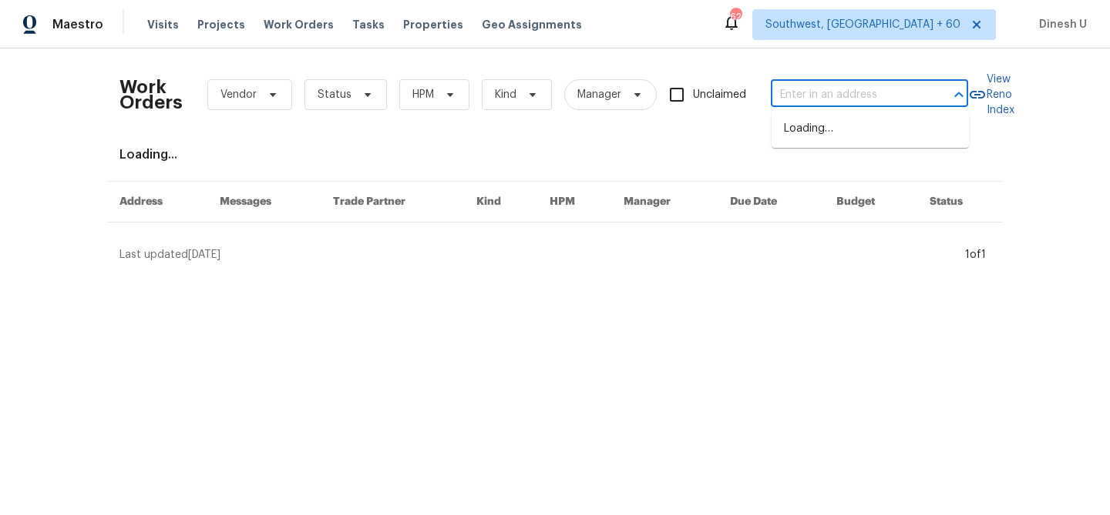
click at [844, 104] on input "text" at bounding box center [848, 95] width 154 height 24
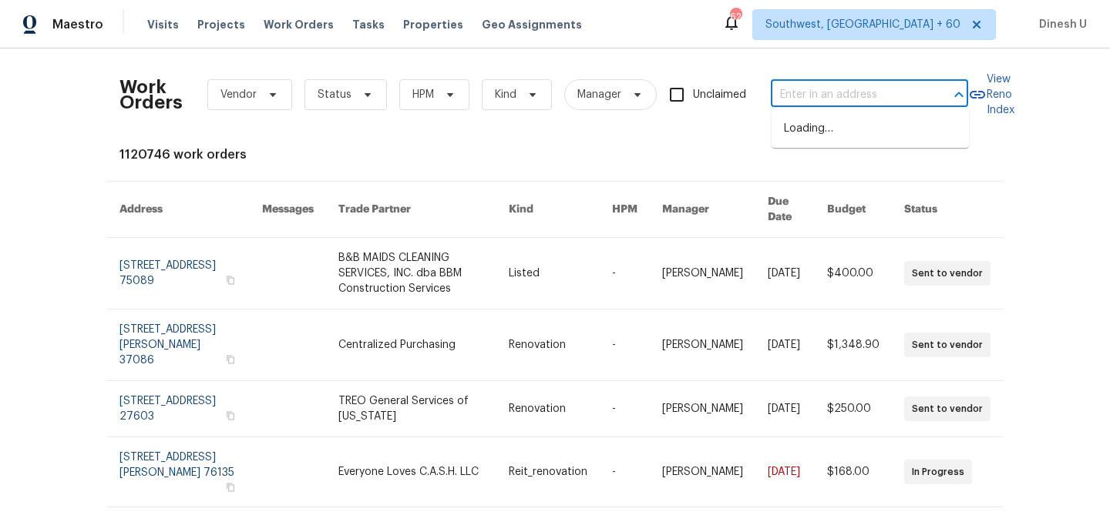
paste input "720 Lake Grove Dr Little Elm, TX 75068"
type input "720 Lake Grove Dr Little Elm, TX 75068"
click at [830, 130] on li "720 Lake Grove Dr, Little Elm, TX 75068" at bounding box center [869, 128] width 197 height 25
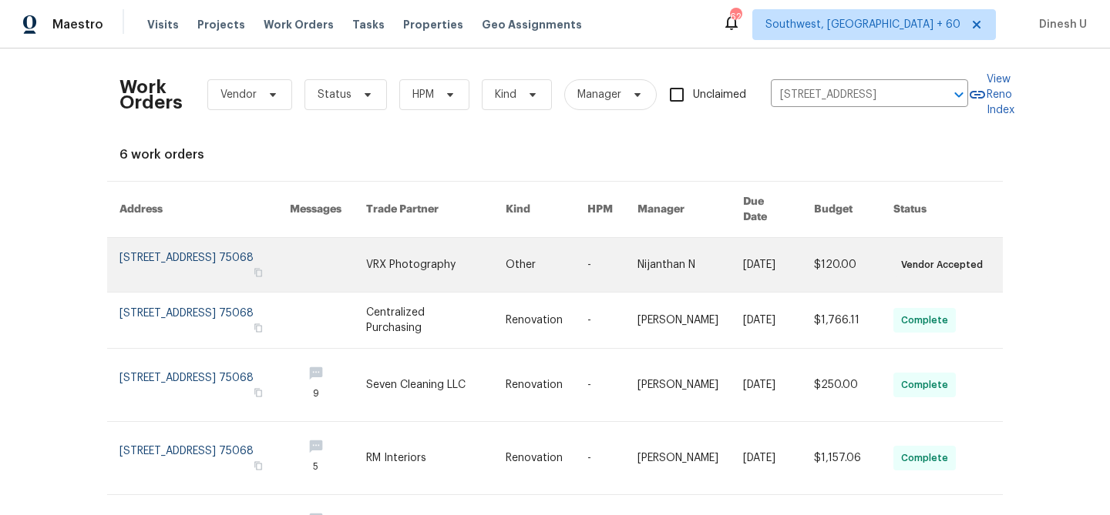
click at [165, 244] on link at bounding box center [204, 265] width 170 height 54
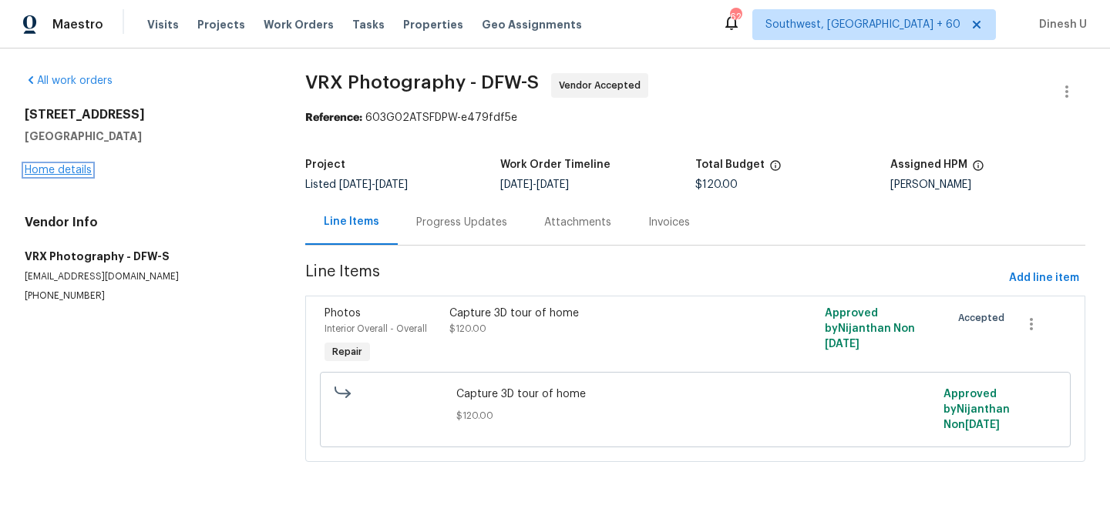
click at [46, 172] on link "Home details" at bounding box center [58, 170] width 67 height 11
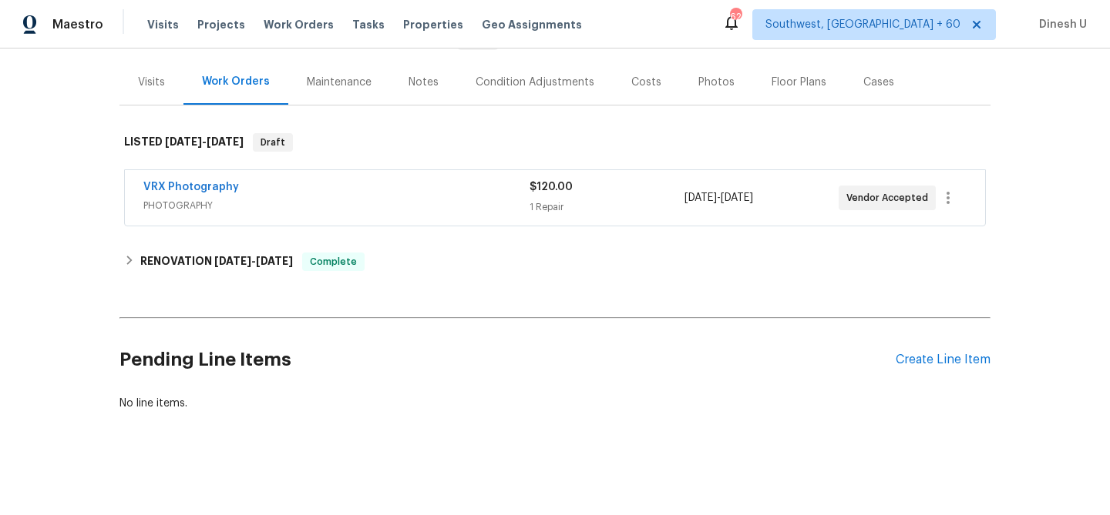
scroll to position [175, 0]
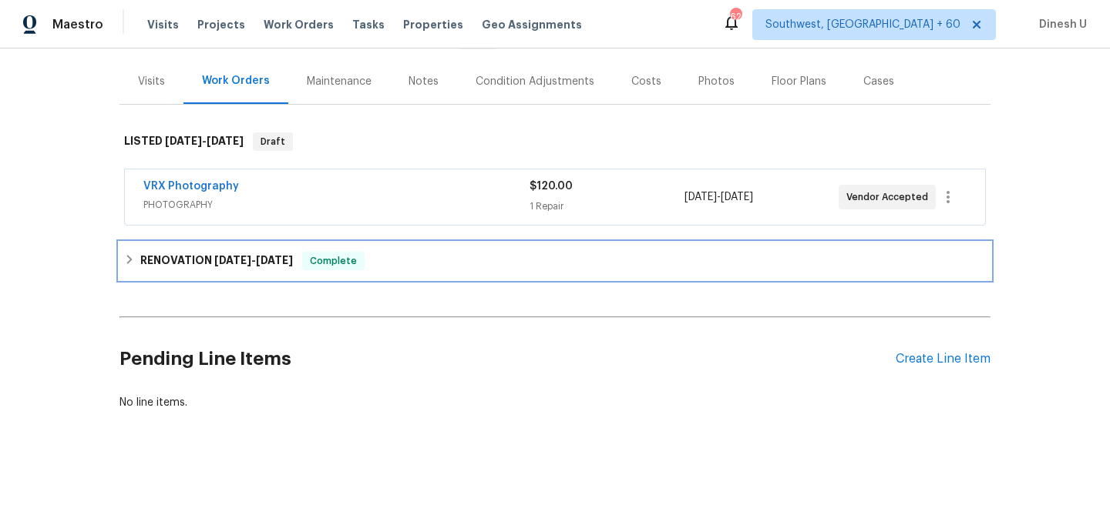
click at [271, 271] on div "RENOVATION 9/2/25 - 9/11/25 Complete" at bounding box center [554, 261] width 871 height 37
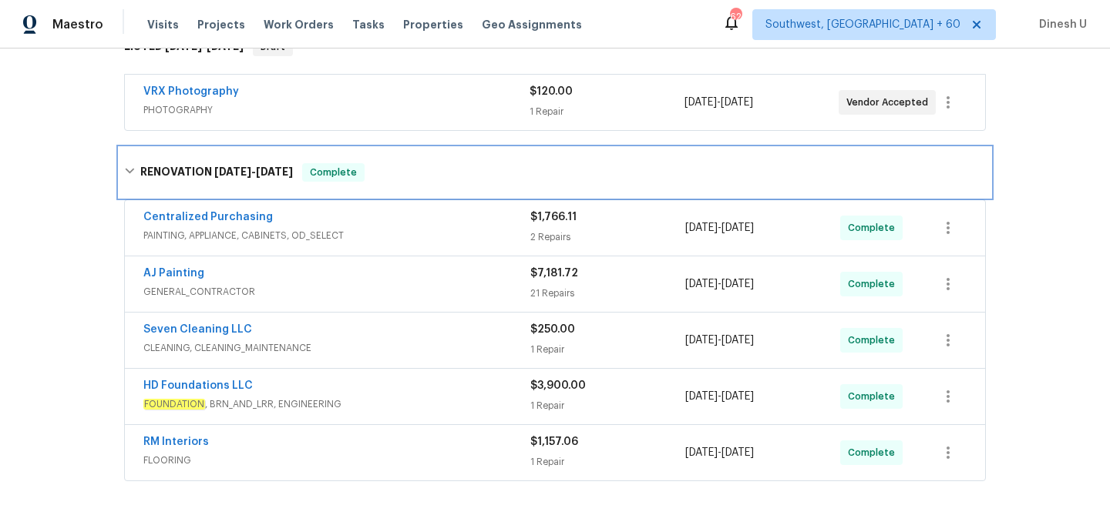
scroll to position [277, 0]
